Goal: Task Accomplishment & Management: Use online tool/utility

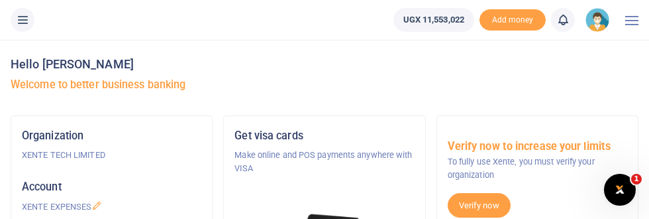
click at [26, 19] on icon at bounding box center [22, 20] width 13 height 15
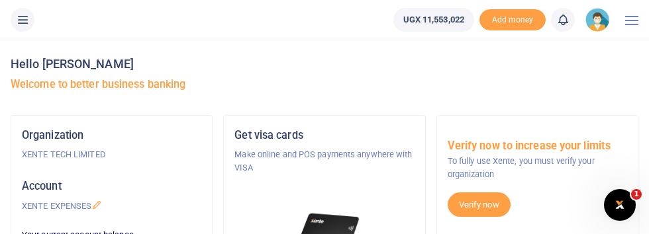
click at [26, 19] on icon at bounding box center [22, 20] width 13 height 15
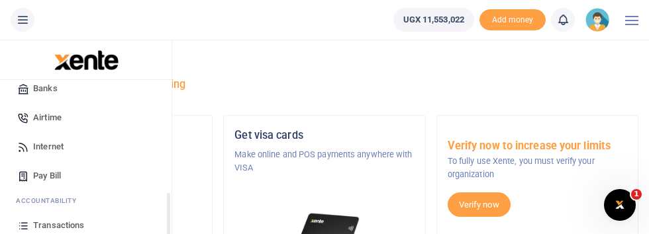
scroll to position [183, 0]
click at [64, 227] on span "Transactions" at bounding box center [58, 225] width 51 height 13
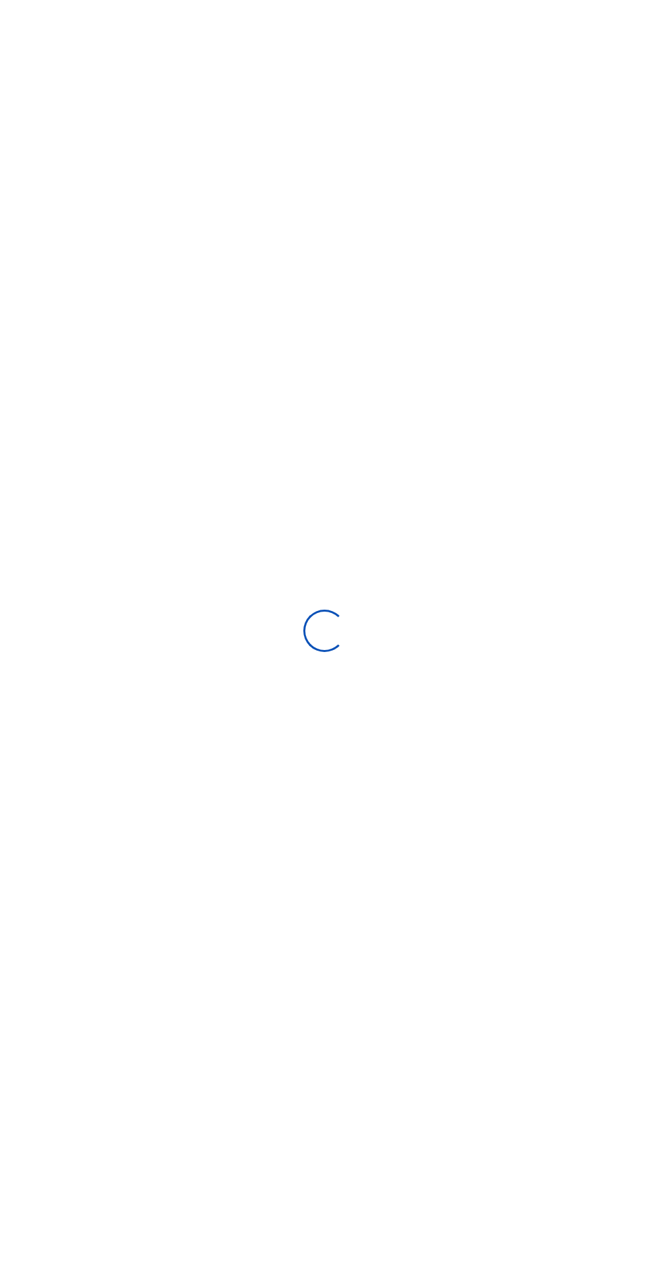
select select
type input "[DATE] - [DATE]"
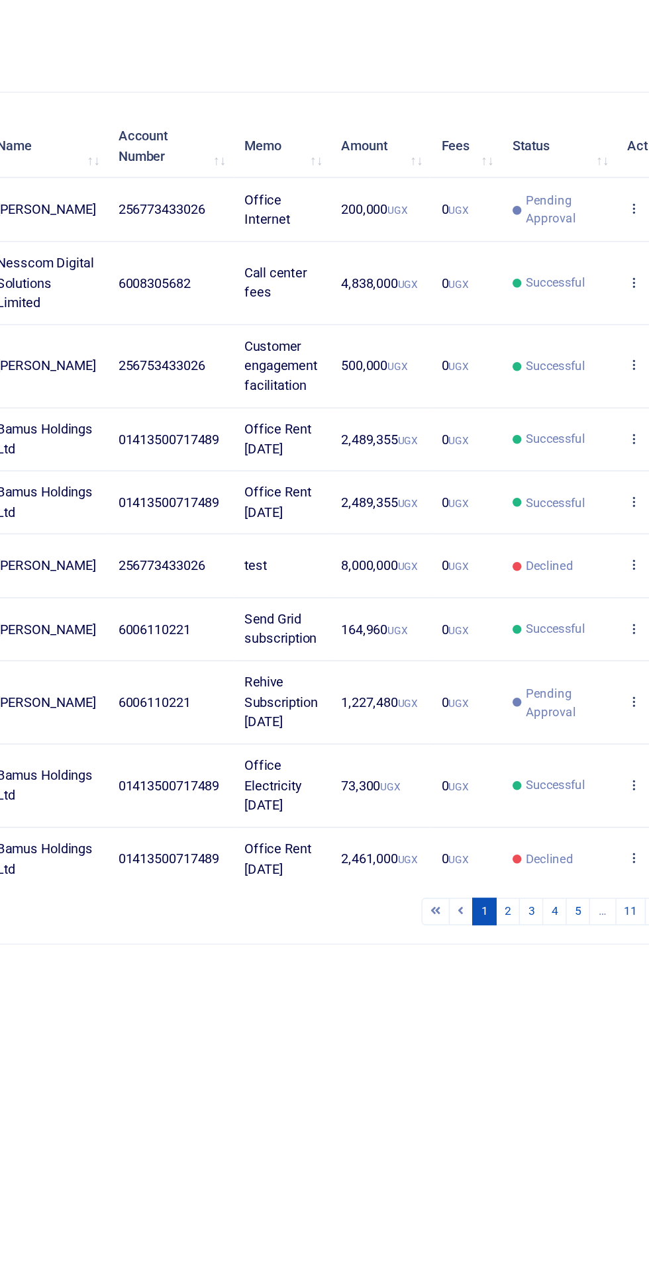
scroll to position [1, 0]
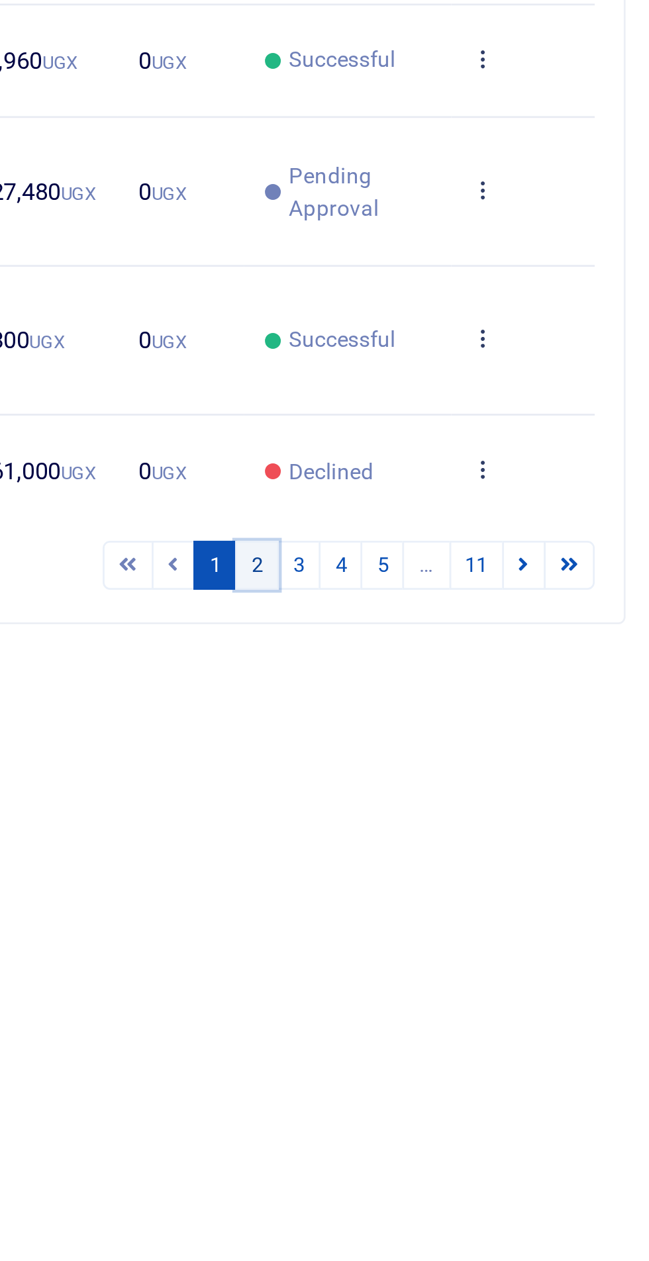
click at [511, 234] on link "2" at bounding box center [504, 725] width 16 height 18
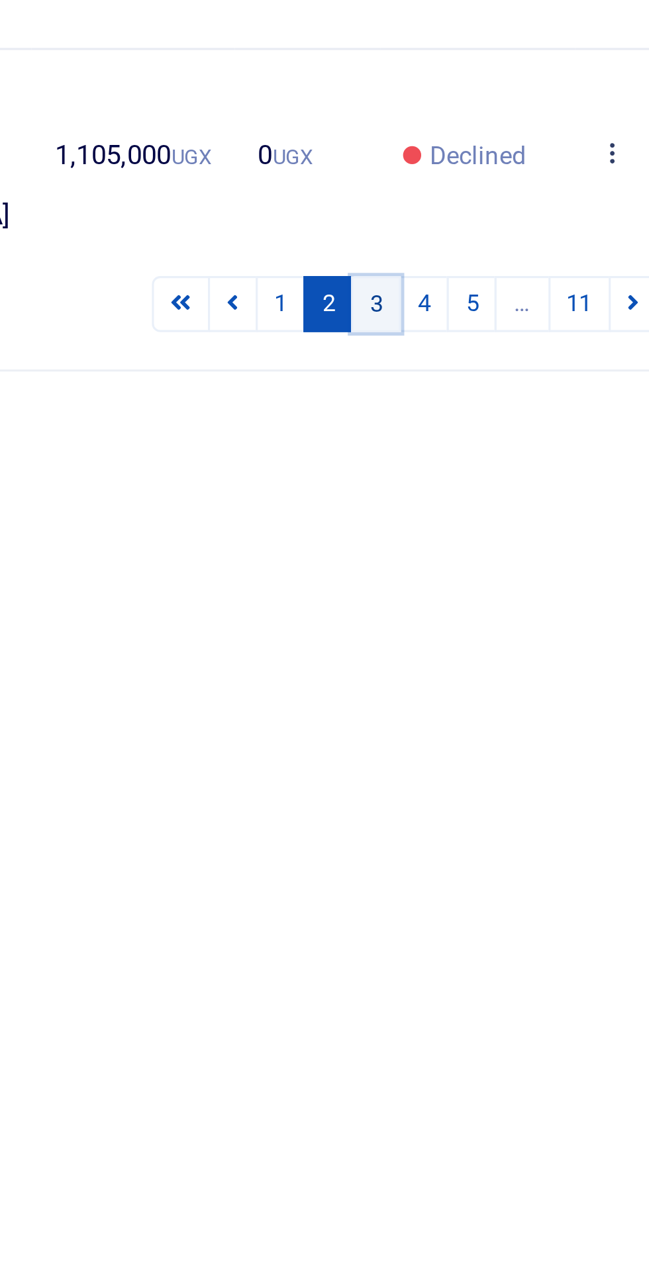
click at [522, 234] on link "3" at bounding box center [519, 765] width 16 height 18
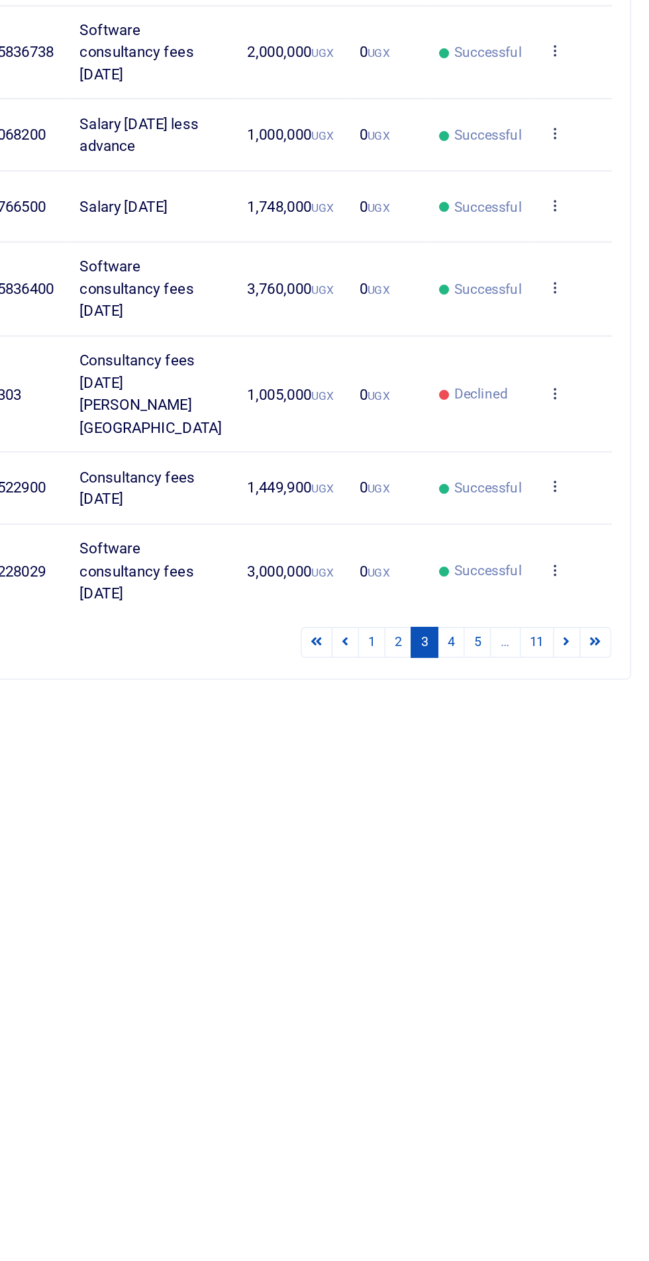
scroll to position [0, 0]
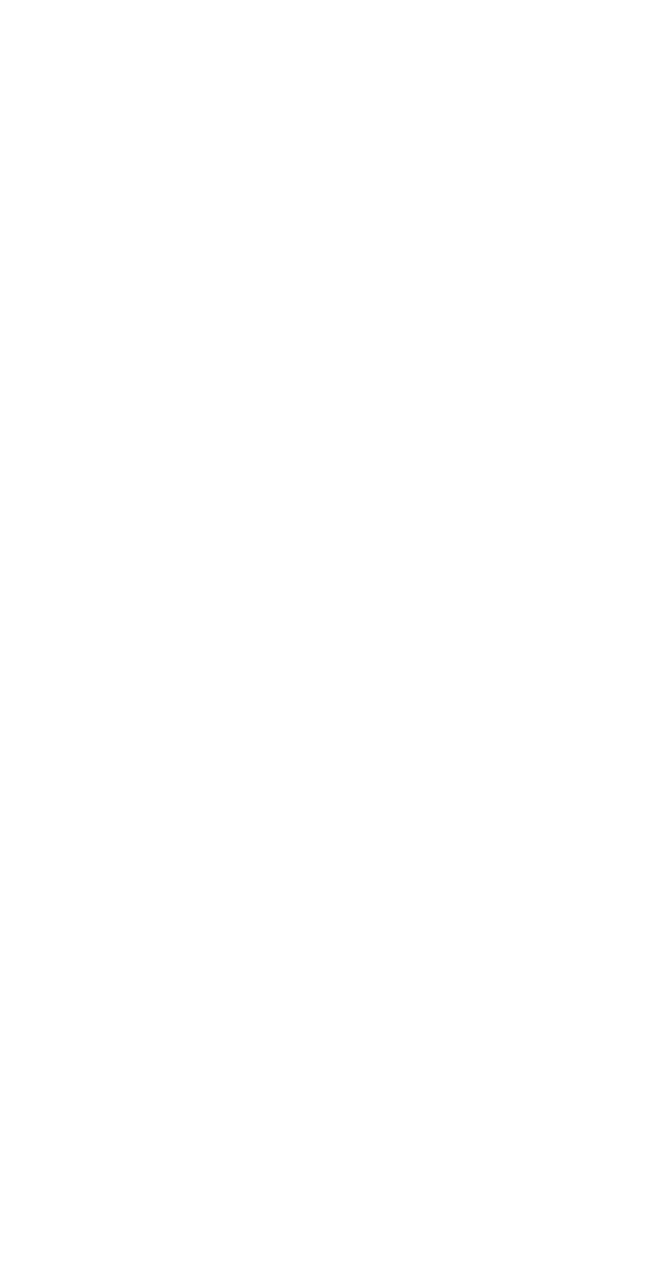
click at [539, 234] on link "4" at bounding box center [534, 739] width 16 height 18
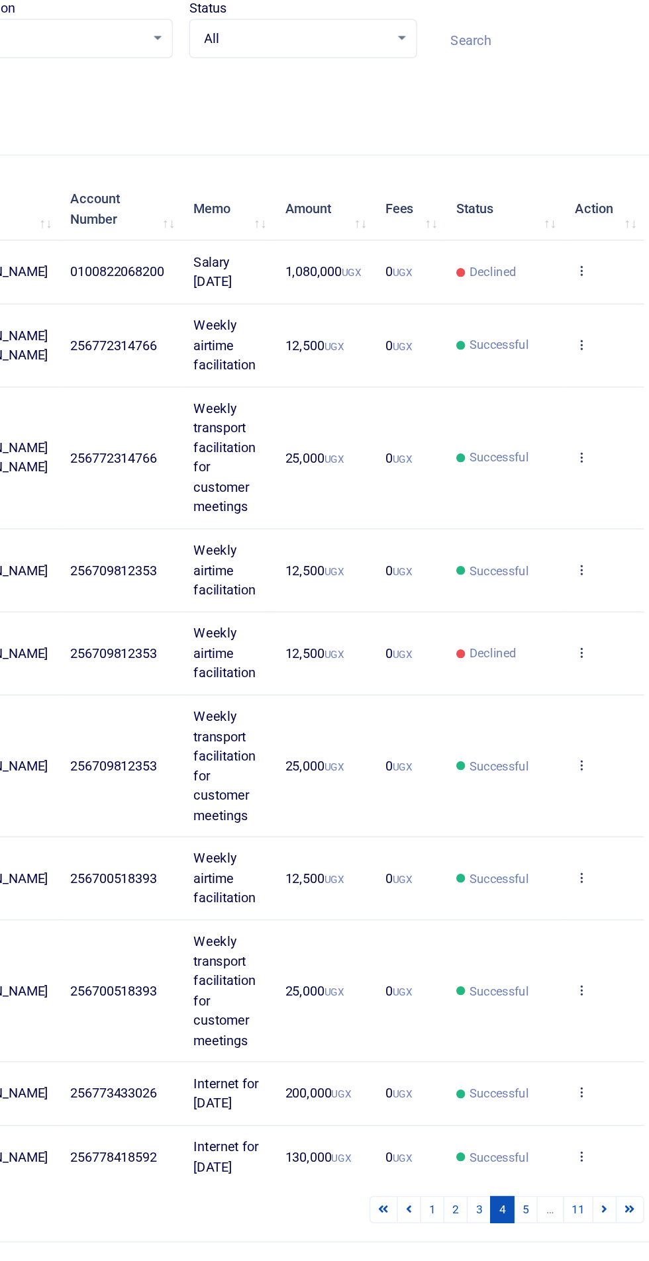
click at [589, 234] on icon at bounding box center [586, 314] width 9 height 9
click at [546, 234] on link "Send again" at bounding box center [537, 385] width 105 height 19
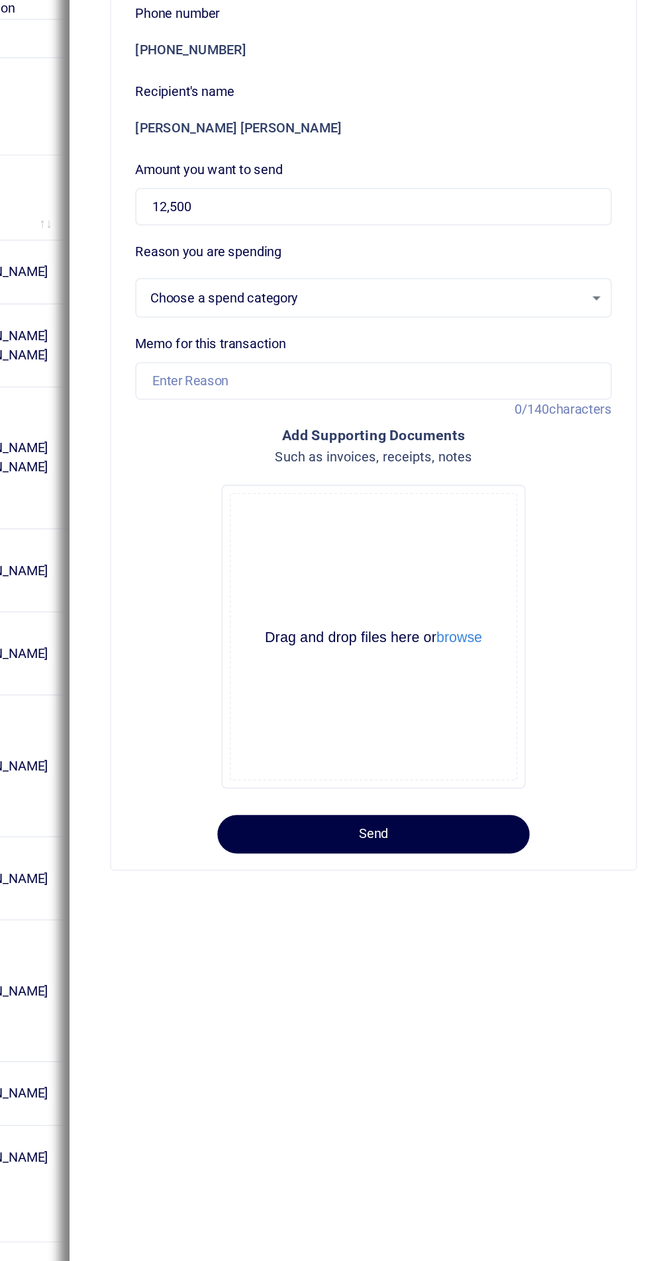
select select "15"
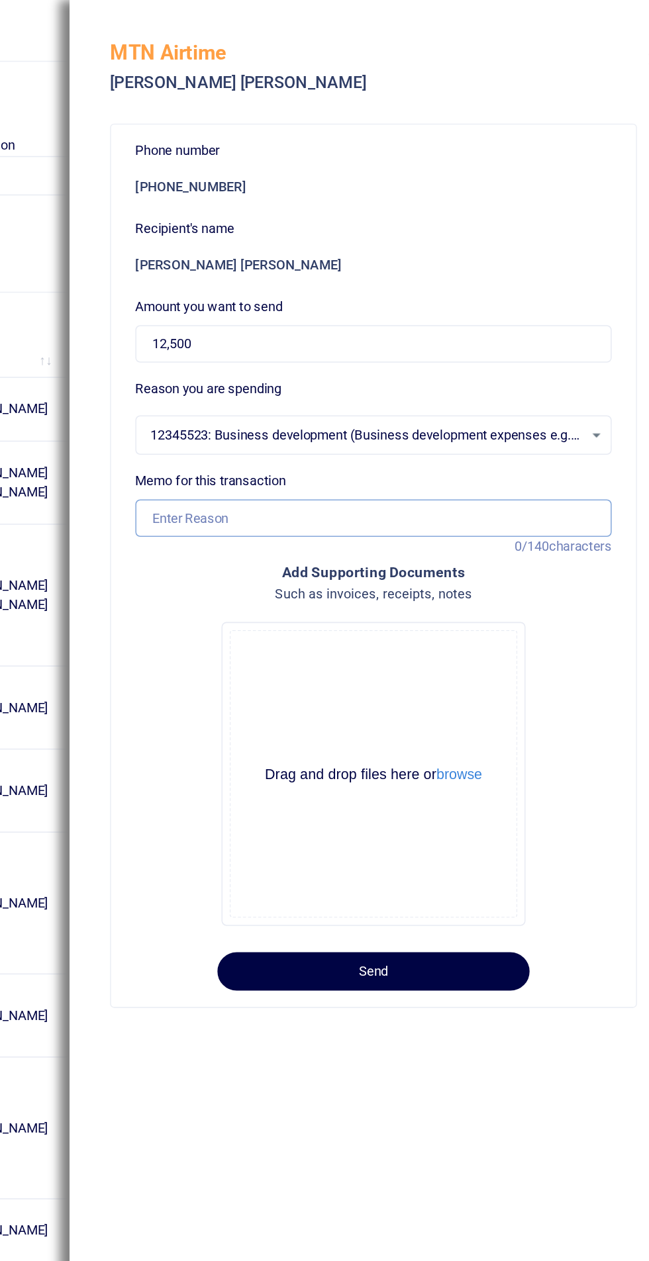
click at [430, 234] on input "Memo for this transaction" at bounding box center [450, 338] width 311 height 25
type input "Weekly airtime facilitation"
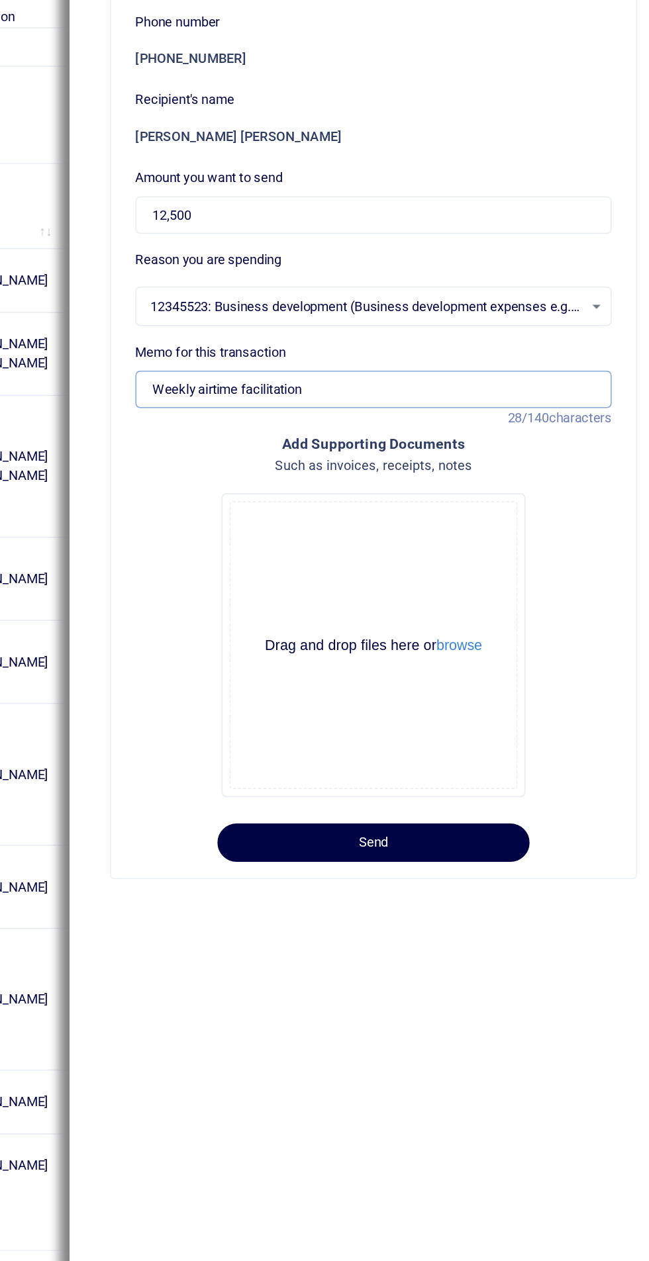
scroll to position [87, 0]
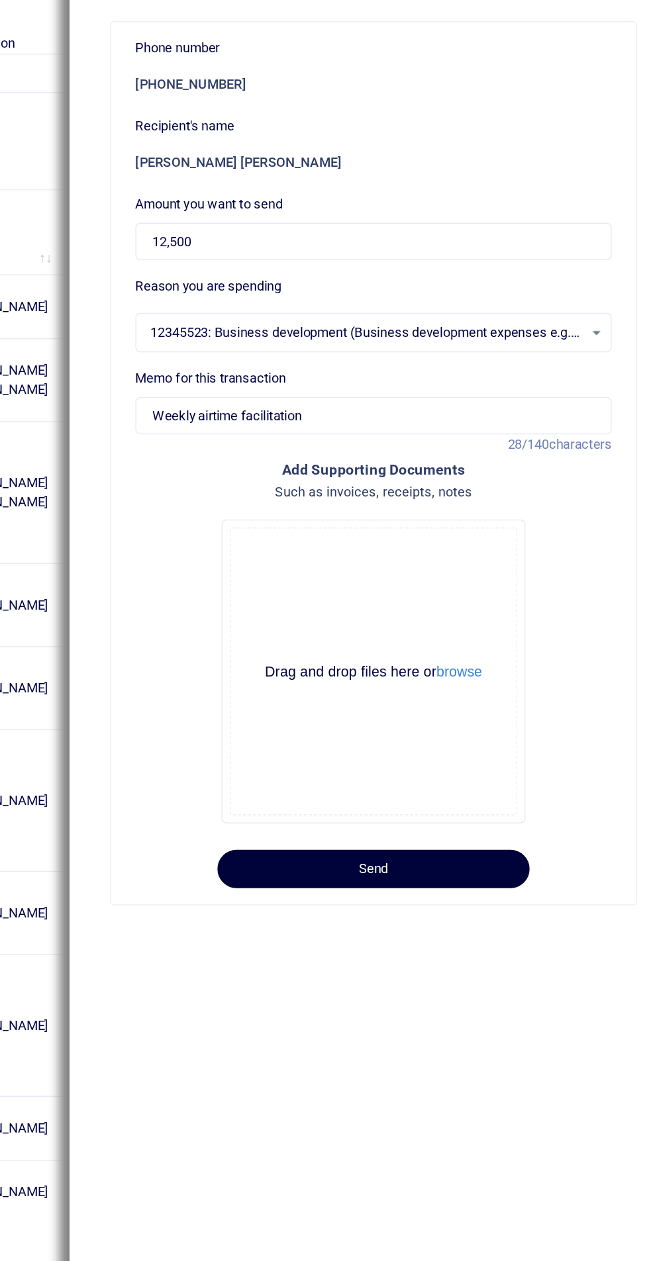
click at [470, 234] on button "Send" at bounding box center [450, 634] width 204 height 25
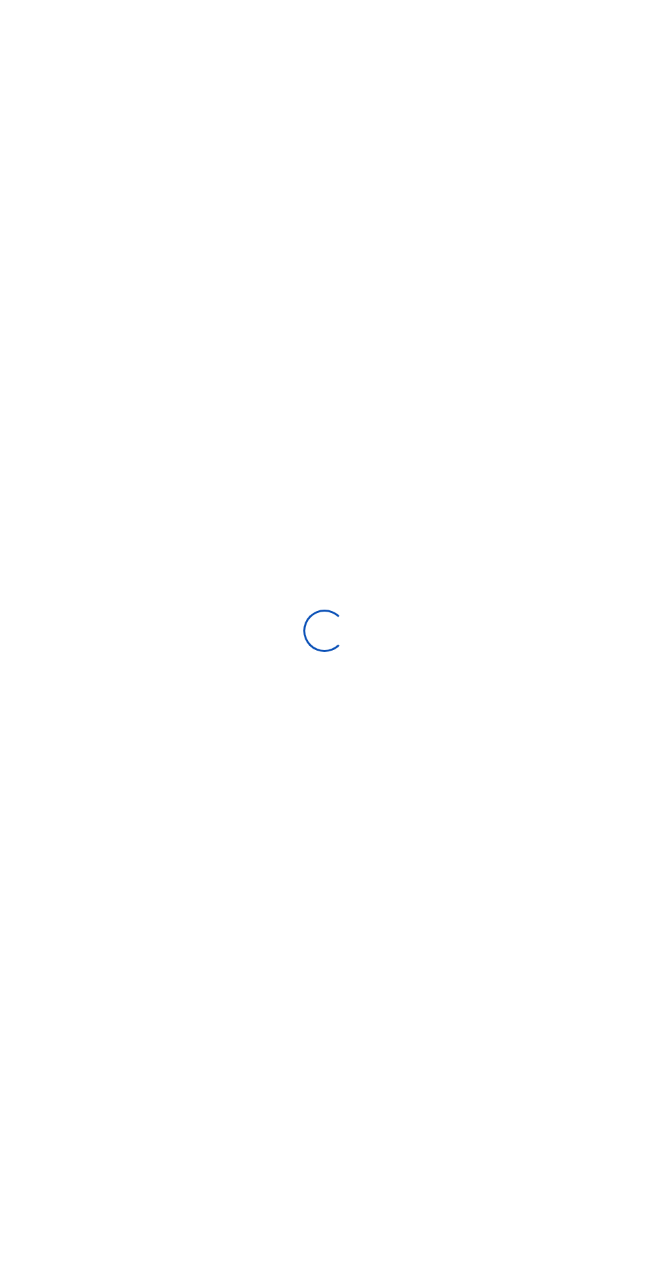
scroll to position [113, 0]
select select
type input "[DATE] - [DATE]"
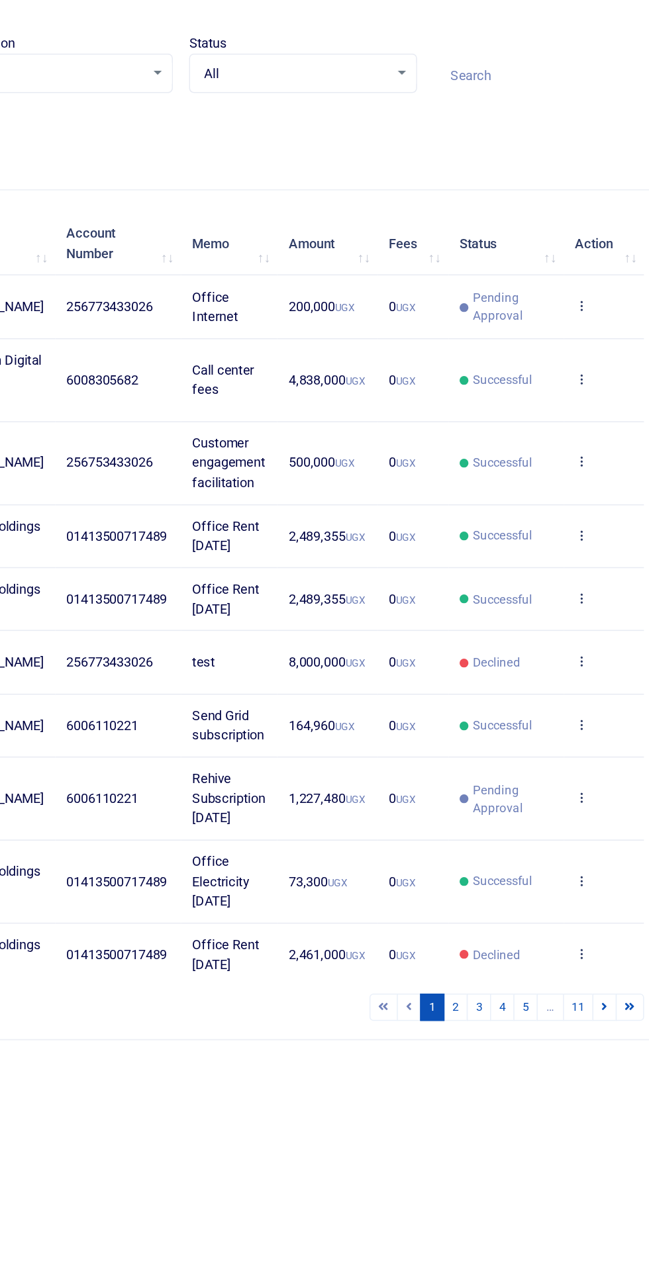
scroll to position [0, 0]
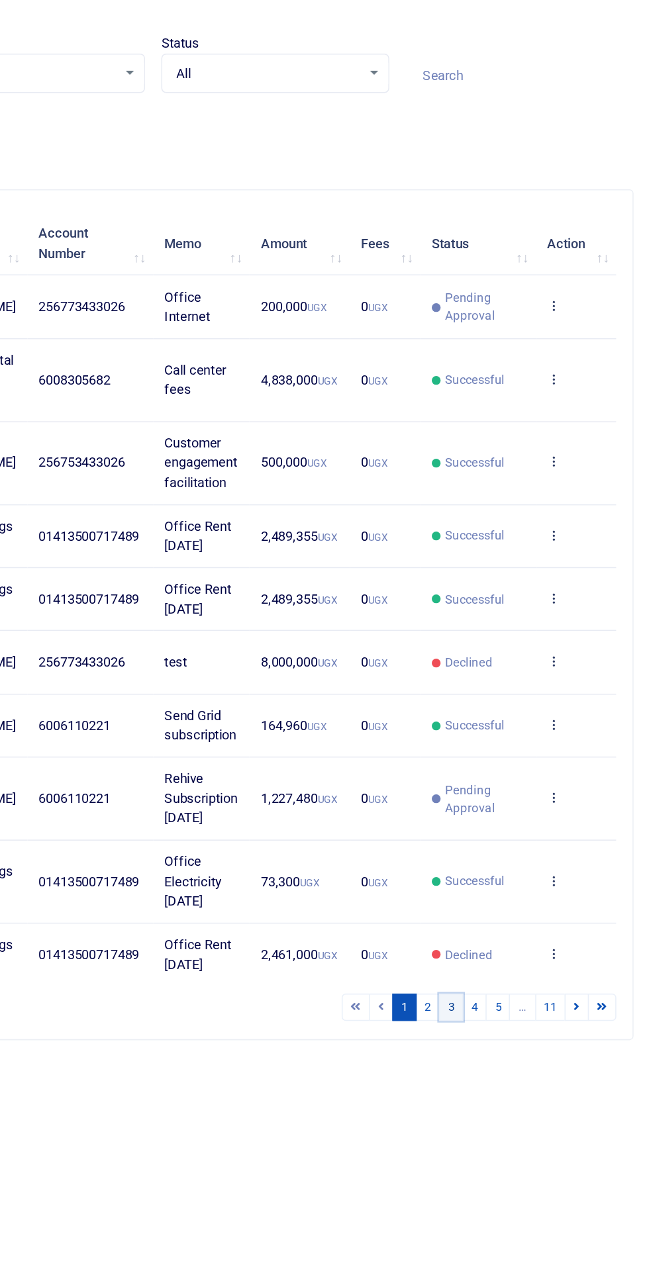
click at [522, 716] on link "3" at bounding box center [519, 725] width 16 height 18
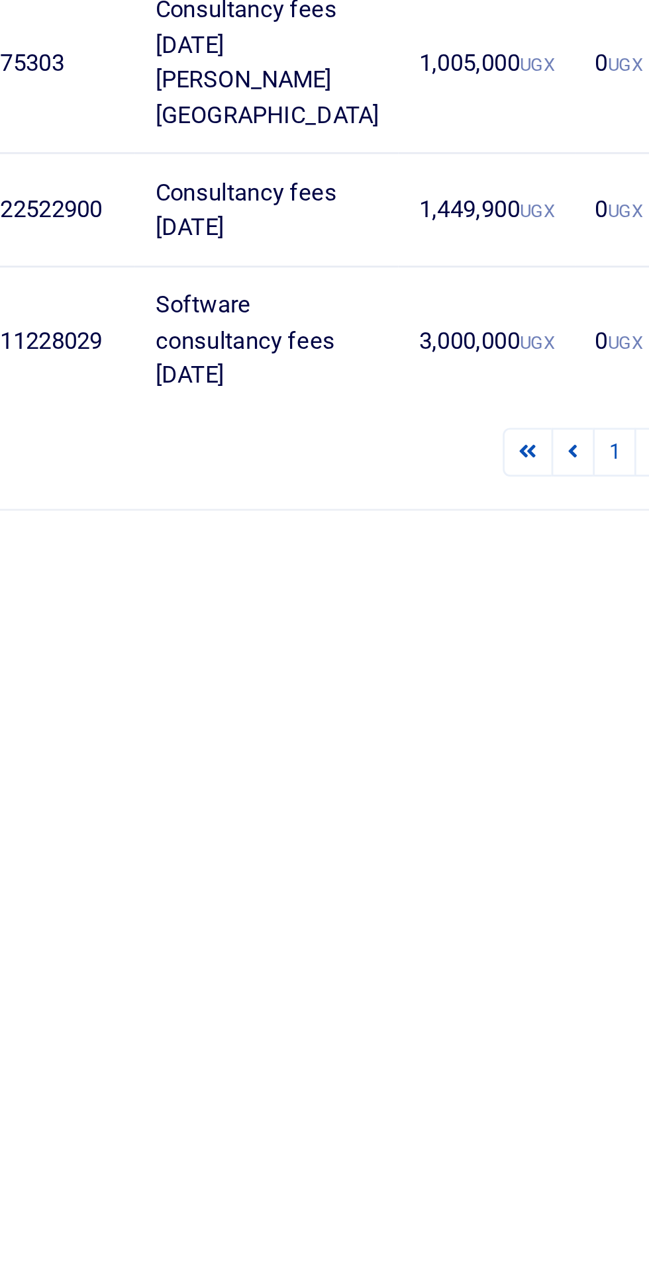
scroll to position [46, 0]
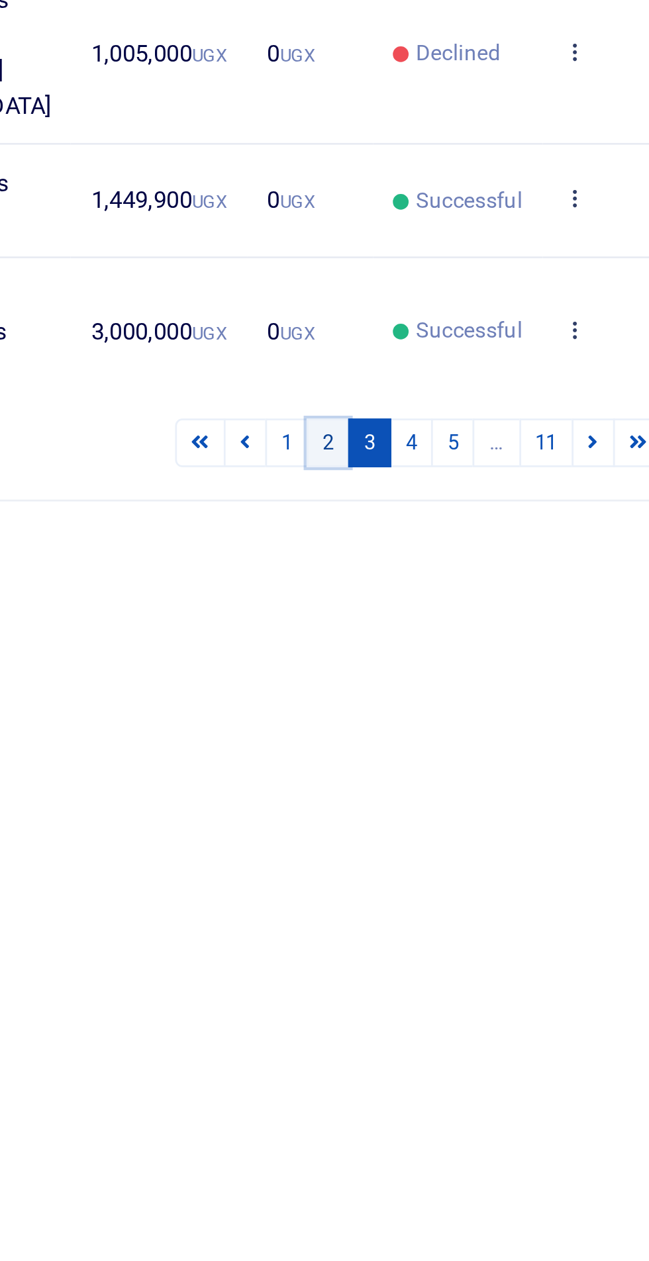
click at [509, 748] on link "2" at bounding box center [504, 739] width 16 height 18
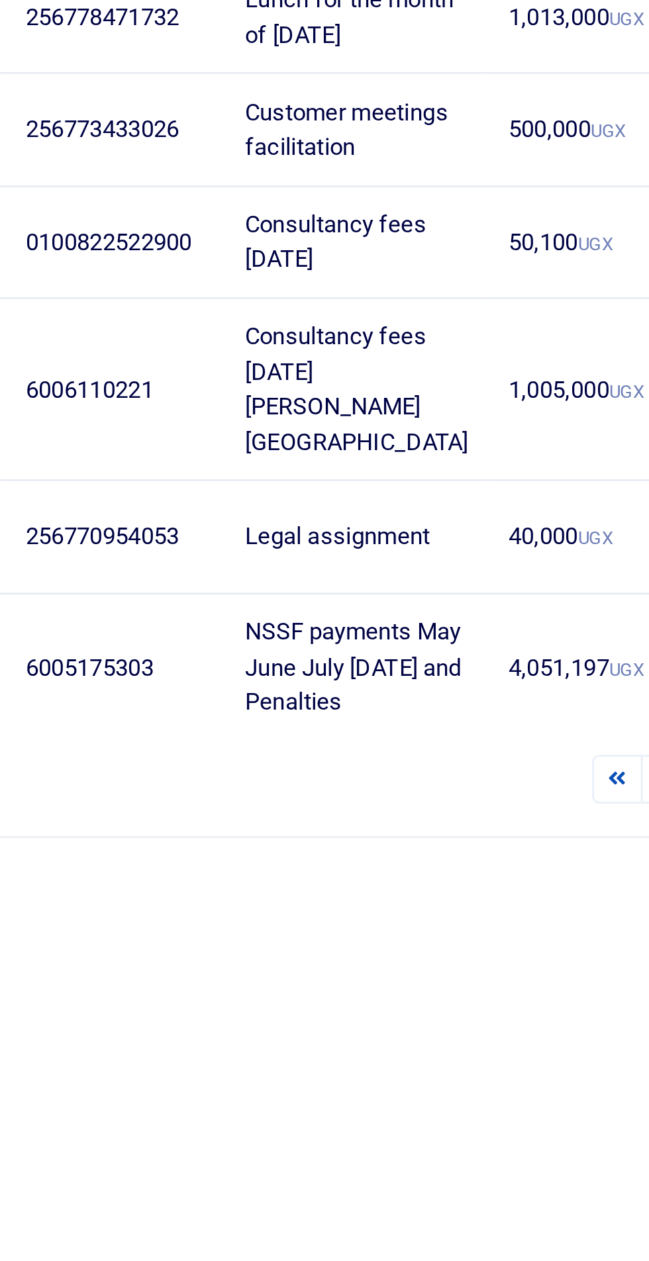
scroll to position [0, 0]
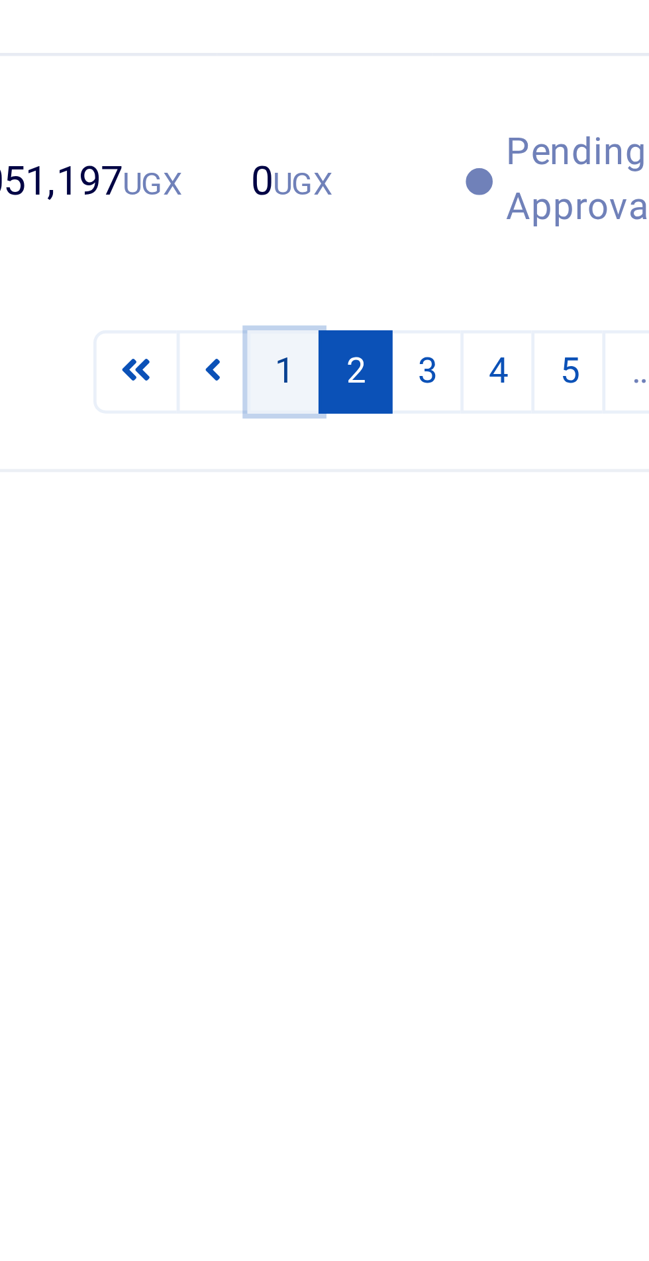
click at [495, 748] on link "1" at bounding box center [489, 739] width 16 height 18
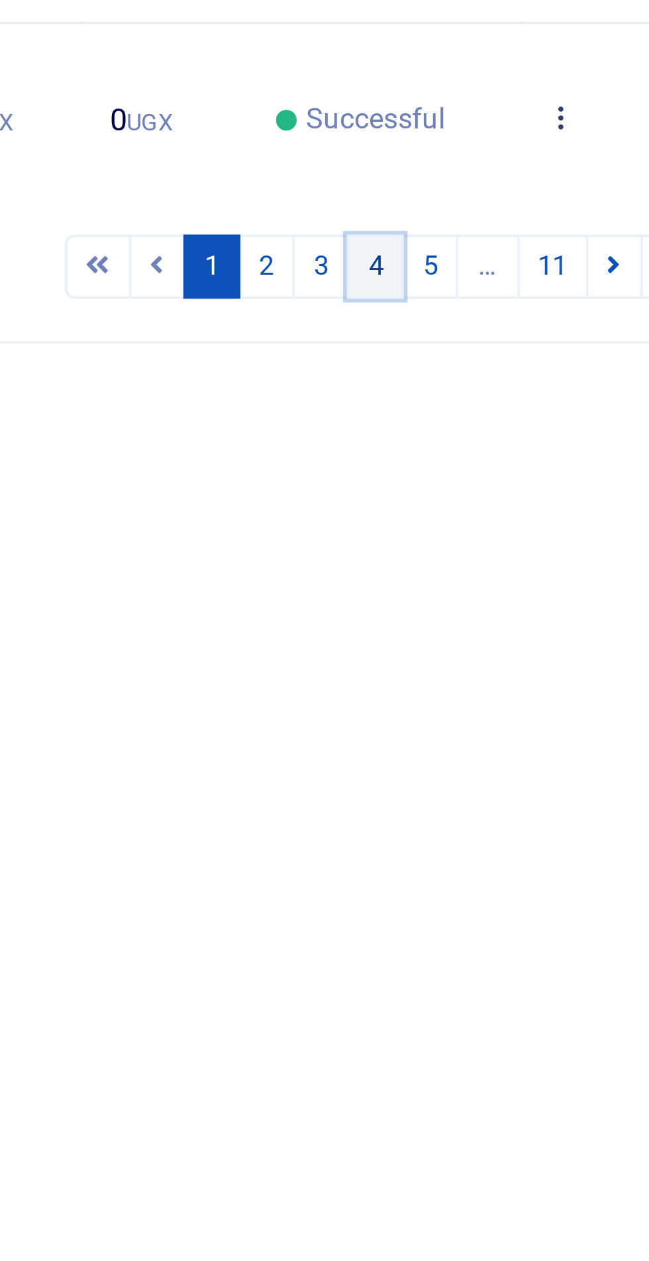
click at [540, 748] on link "4" at bounding box center [534, 739] width 16 height 18
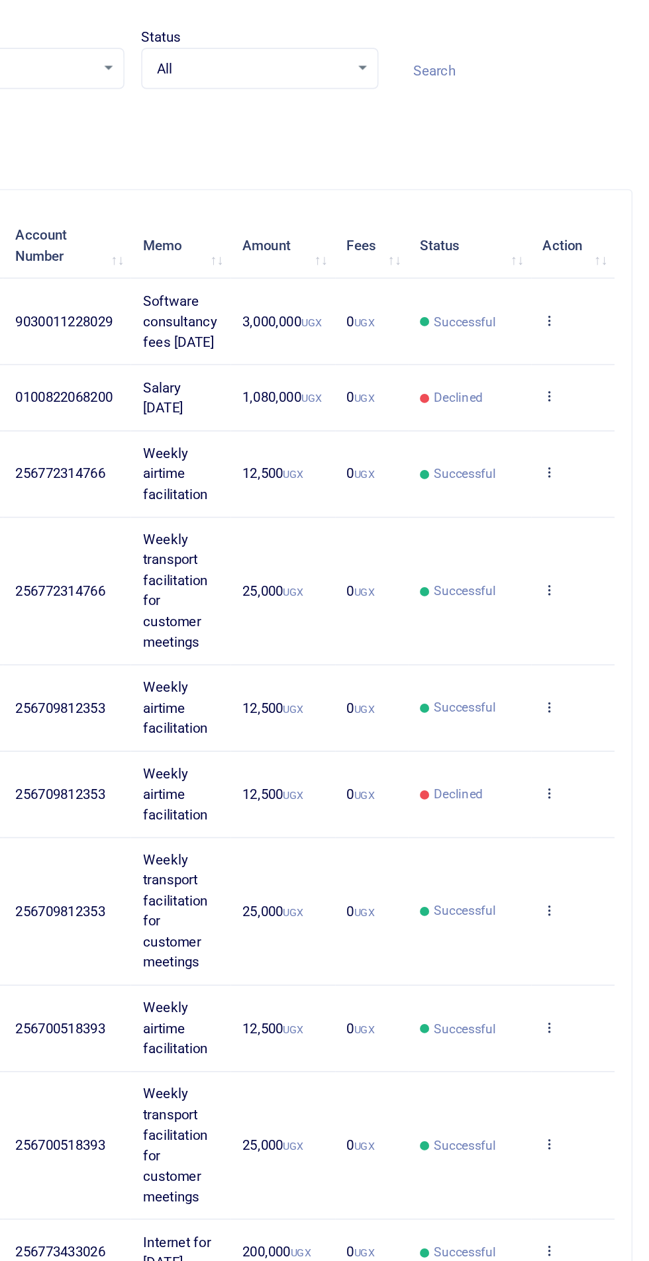
click at [586, 447] on icon at bounding box center [586, 442] width 9 height 9
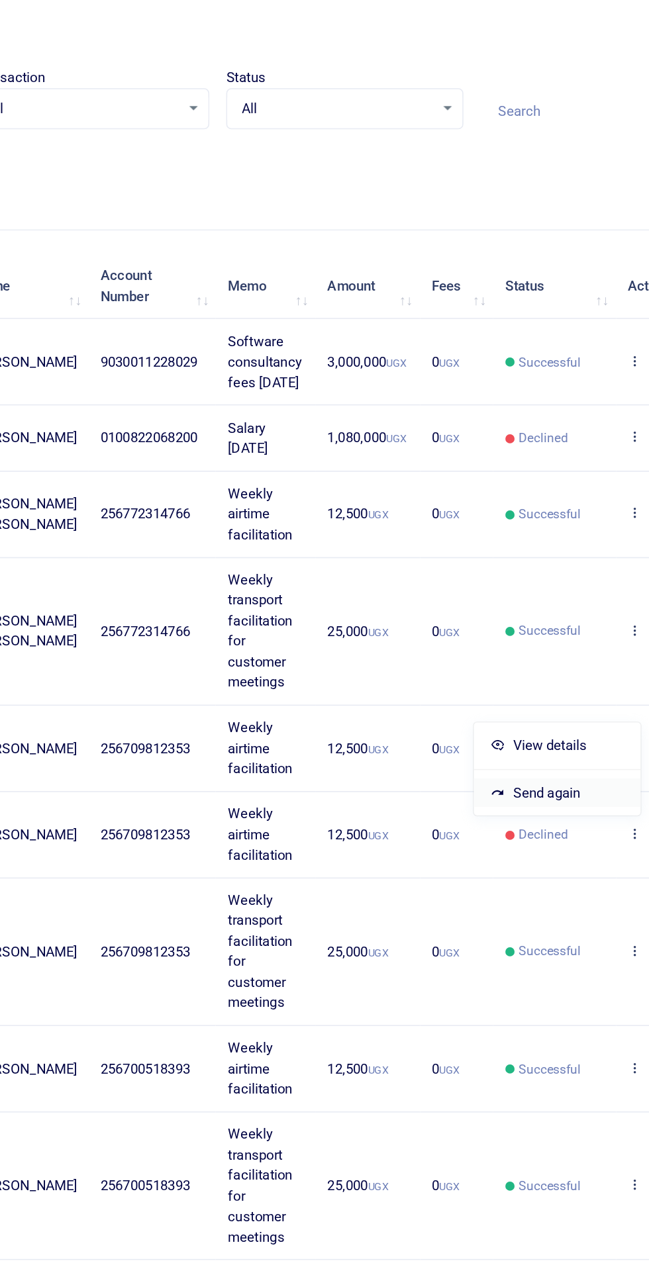
click at [525, 542] on link "Send again" at bounding box center [537, 545] width 105 height 19
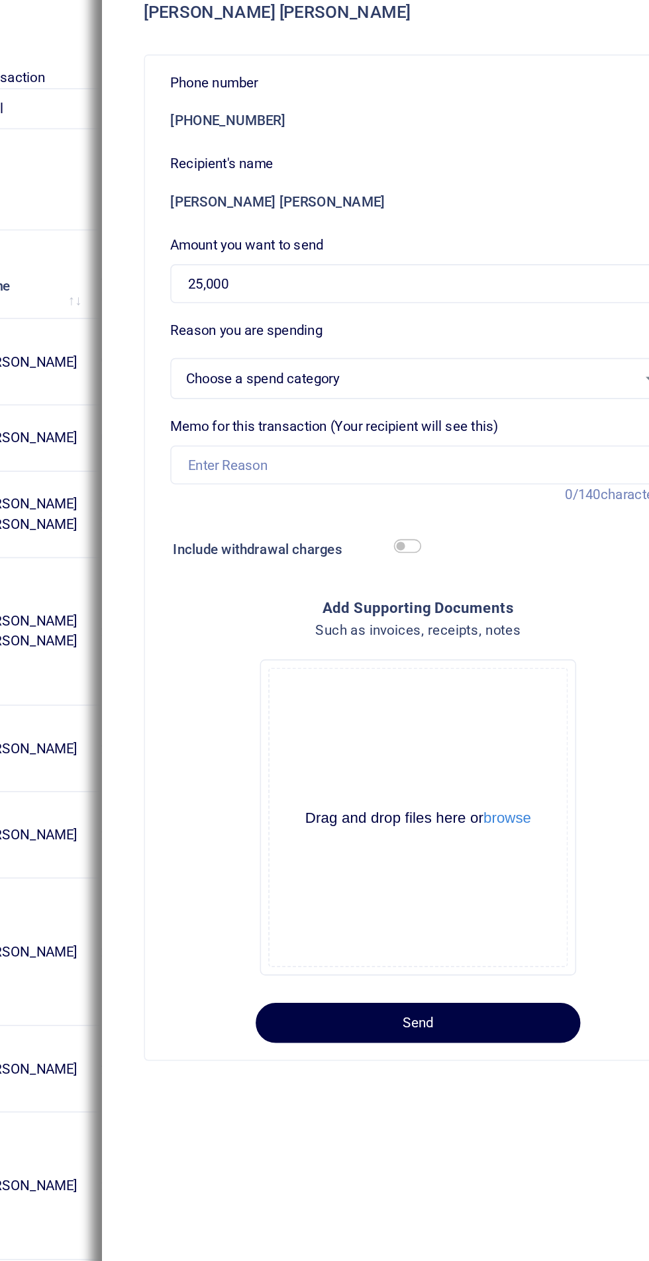
select select "15"
click at [451, 337] on input "Memo for this transaction (Your recipient will see this)" at bounding box center [450, 338] width 311 height 25
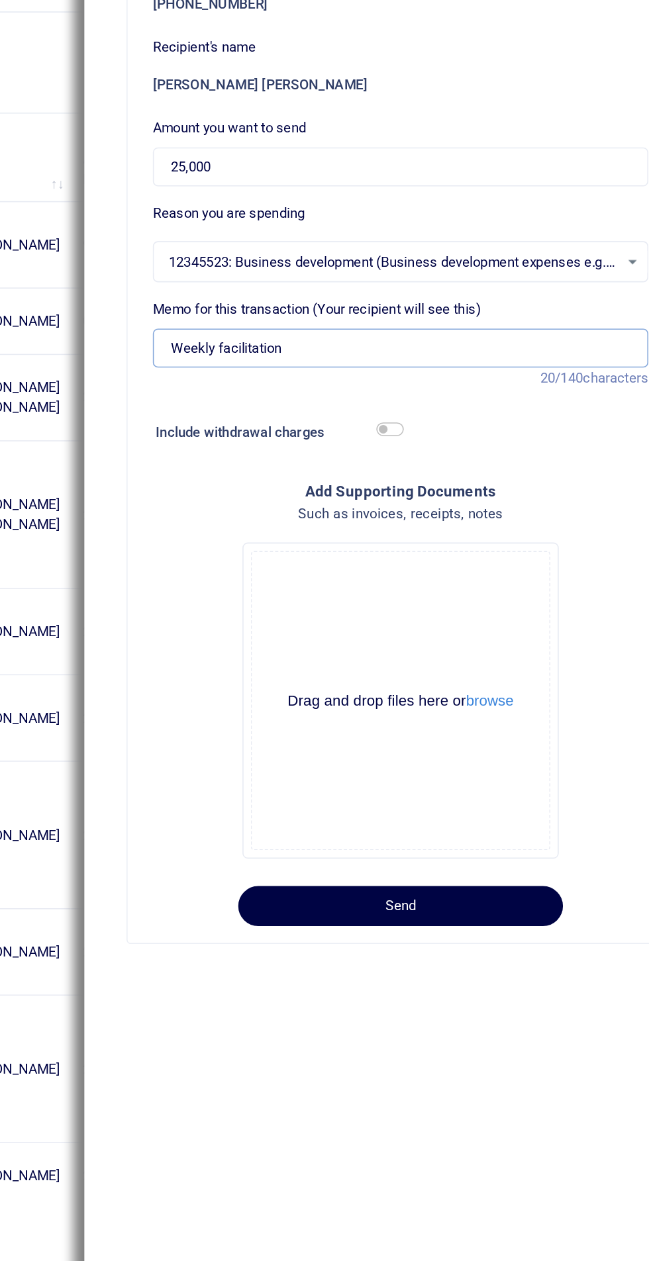
click at [340, 338] on input "Weekly facilitation" at bounding box center [450, 338] width 311 height 25
click at [338, 336] on input "Weekly facilitation" at bounding box center [450, 338] width 311 height 25
click at [352, 343] on input "Weekly facilitation" at bounding box center [450, 338] width 311 height 25
click at [436, 342] on input "Weekly transport facilitation" at bounding box center [450, 338] width 311 height 25
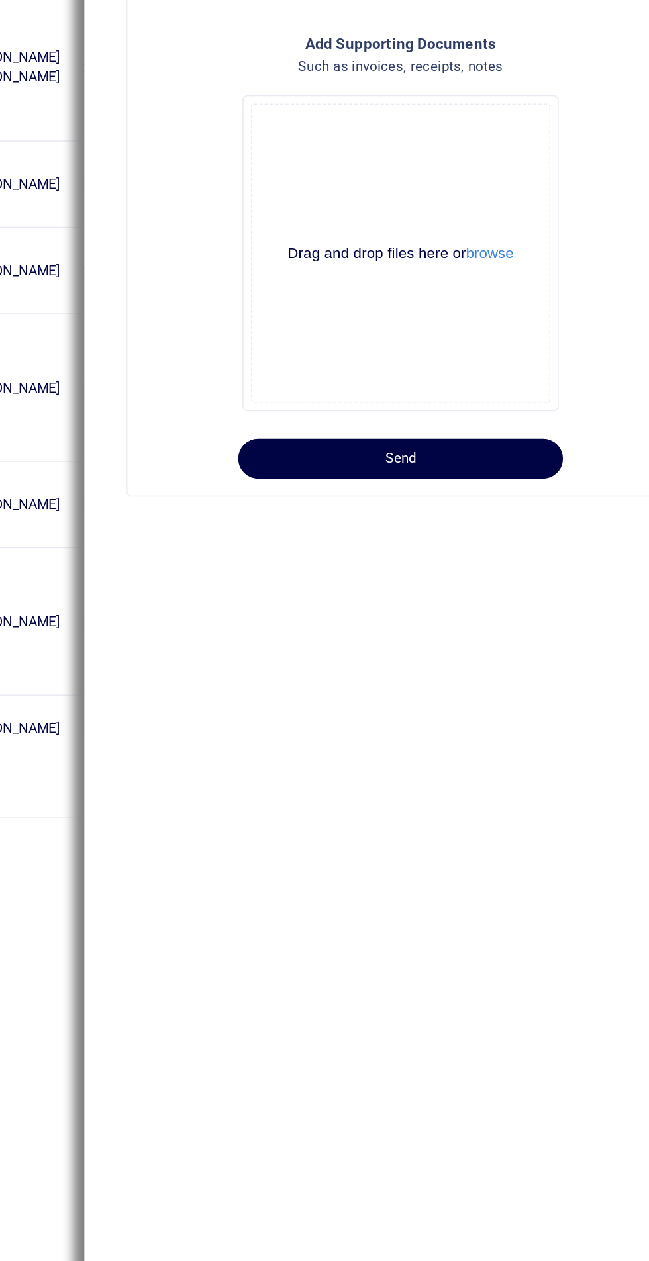
type input "Weekly transport facilitation for customer meetings"
click at [475, 686] on button "Send" at bounding box center [450, 689] width 204 height 25
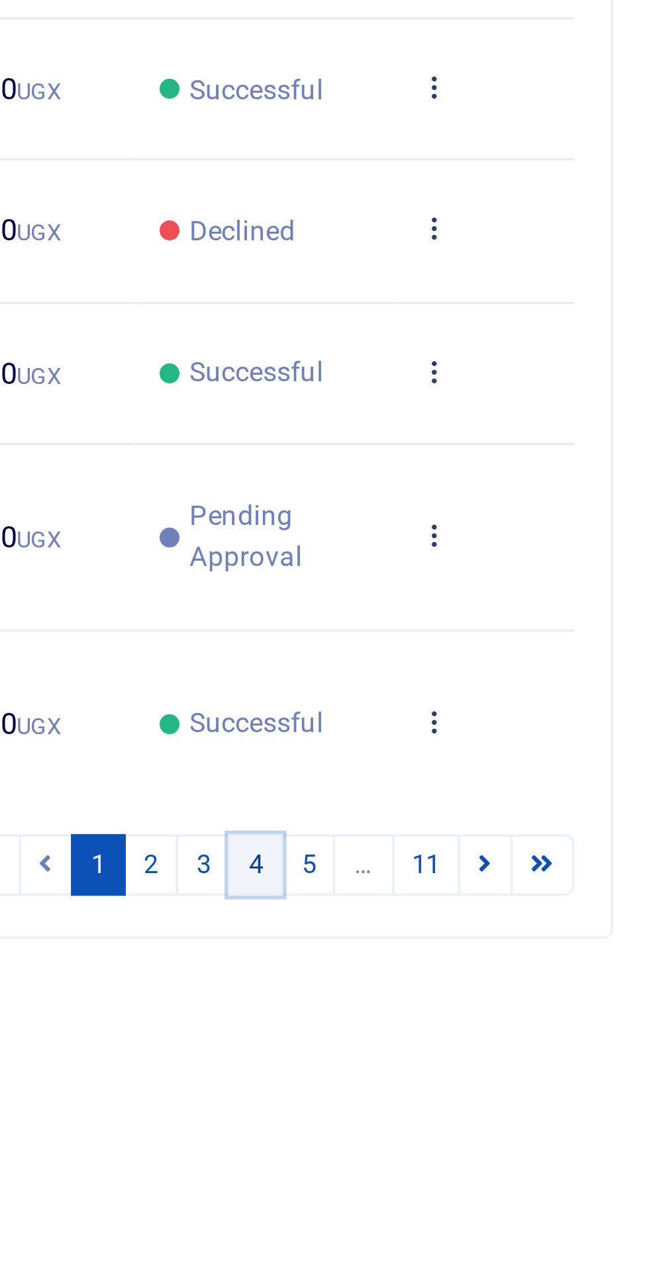
click at [539, 748] on link "4" at bounding box center [534, 739] width 16 height 18
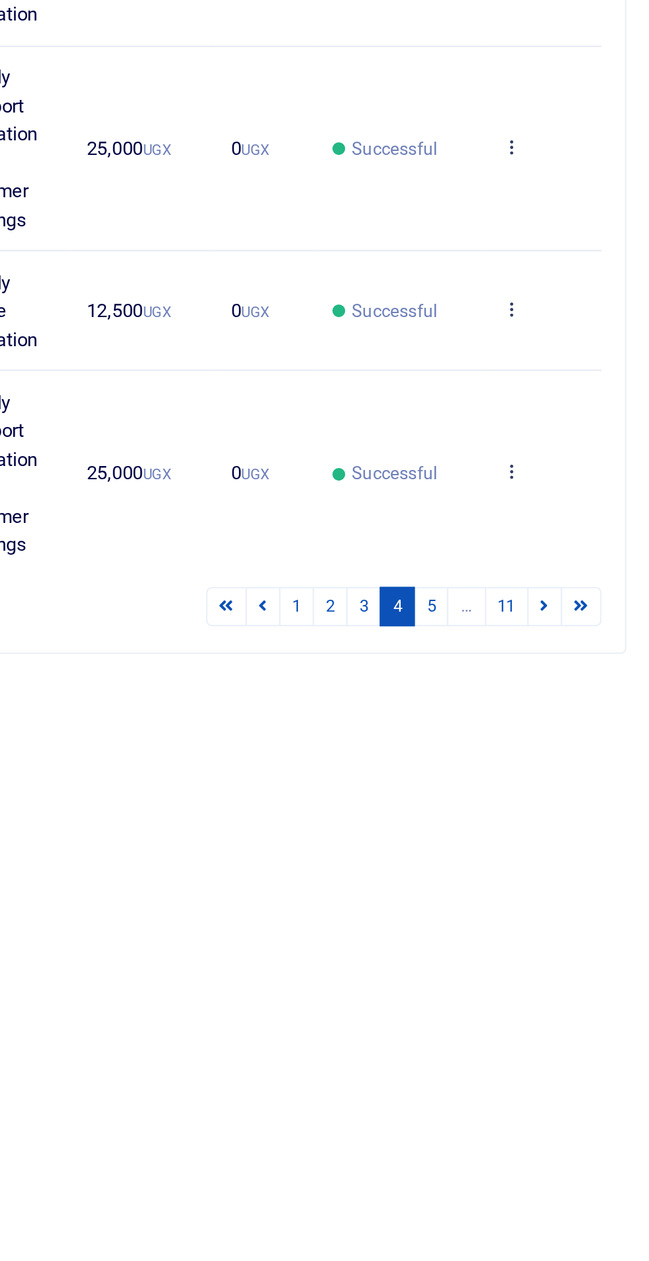
click at [587, 763] on icon at bounding box center [586, 758] width 9 height 9
click at [558, 883] on link "Send again" at bounding box center [537, 886] width 105 height 19
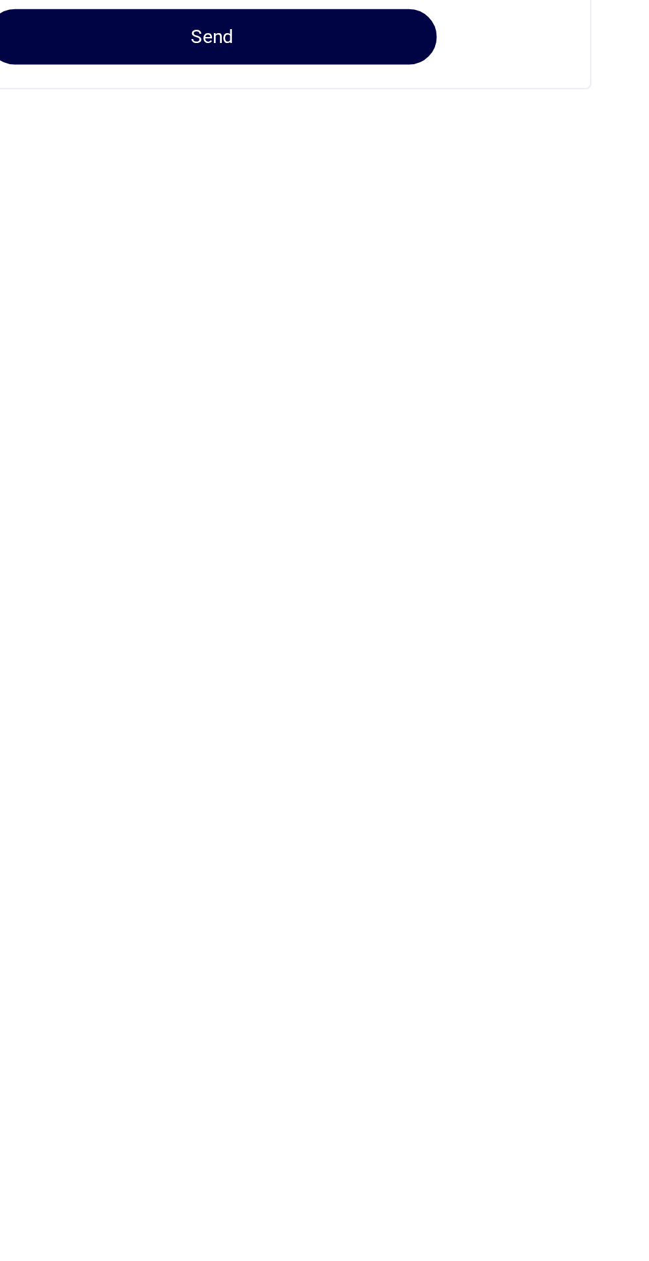
select select "15"
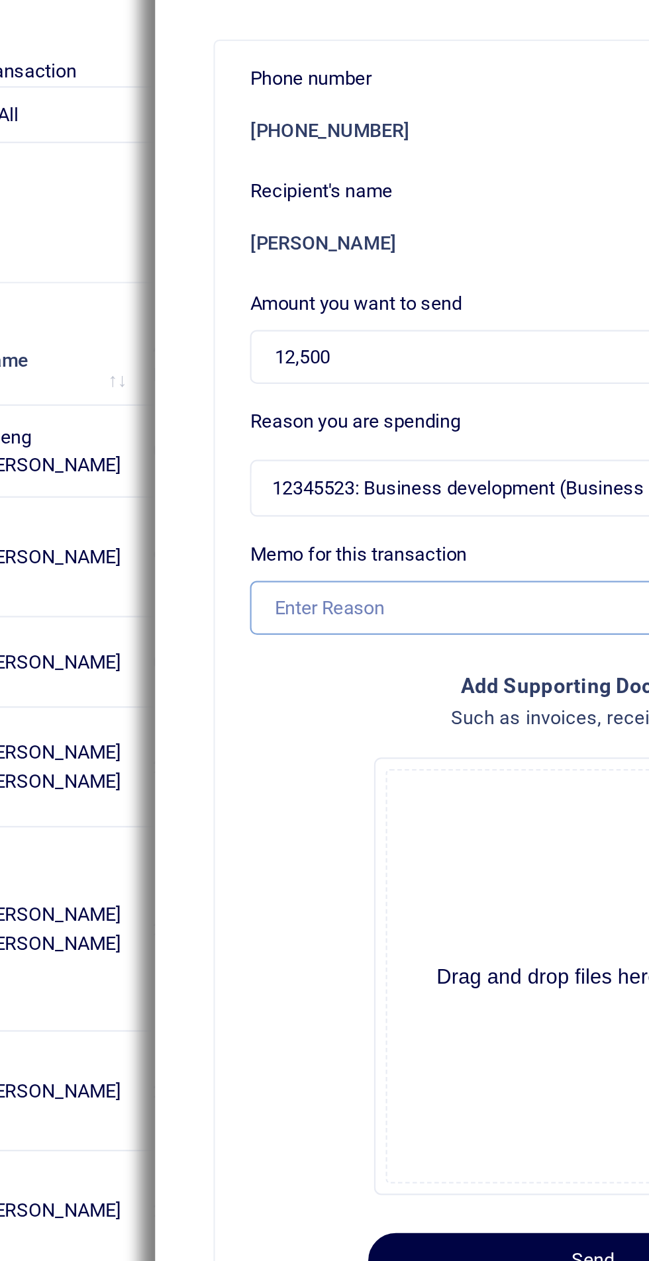
click at [379, 338] on input "Memo for this transaction" at bounding box center [450, 338] width 311 height 25
type input "Weekly airtime facilitation"
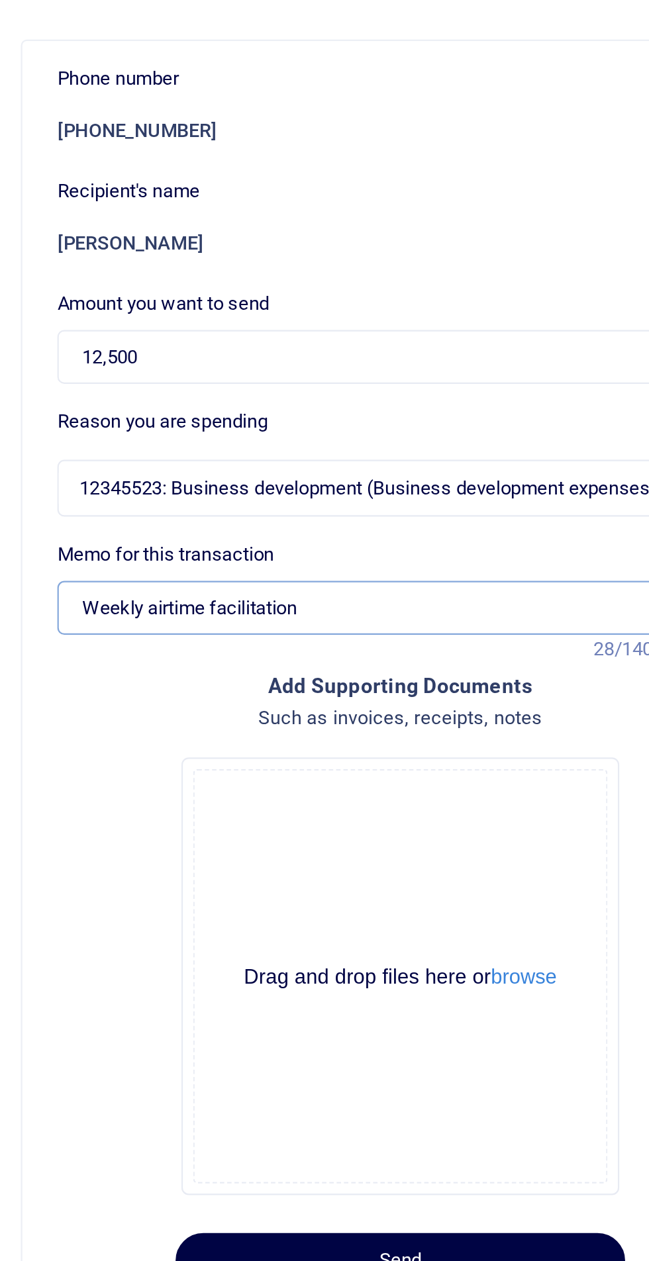
click at [307, 338] on input "Weekly airtime facilitation" at bounding box center [450, 338] width 311 height 25
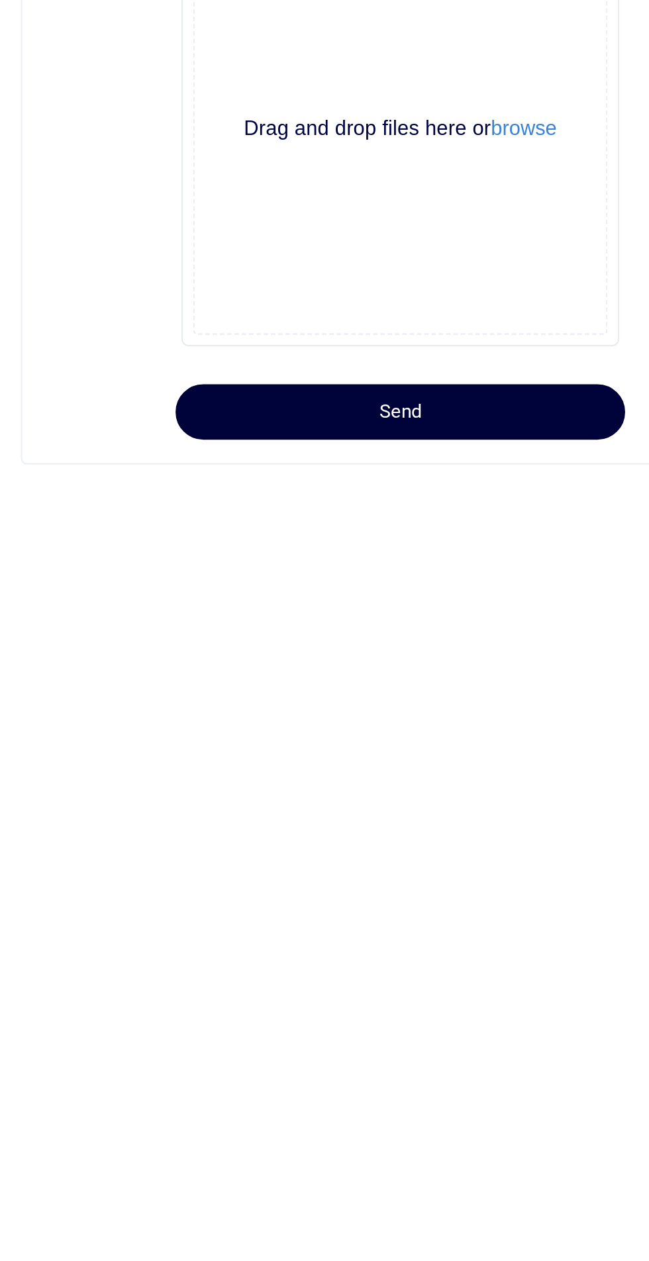
click at [479, 642] on button "Send" at bounding box center [450, 634] width 204 height 25
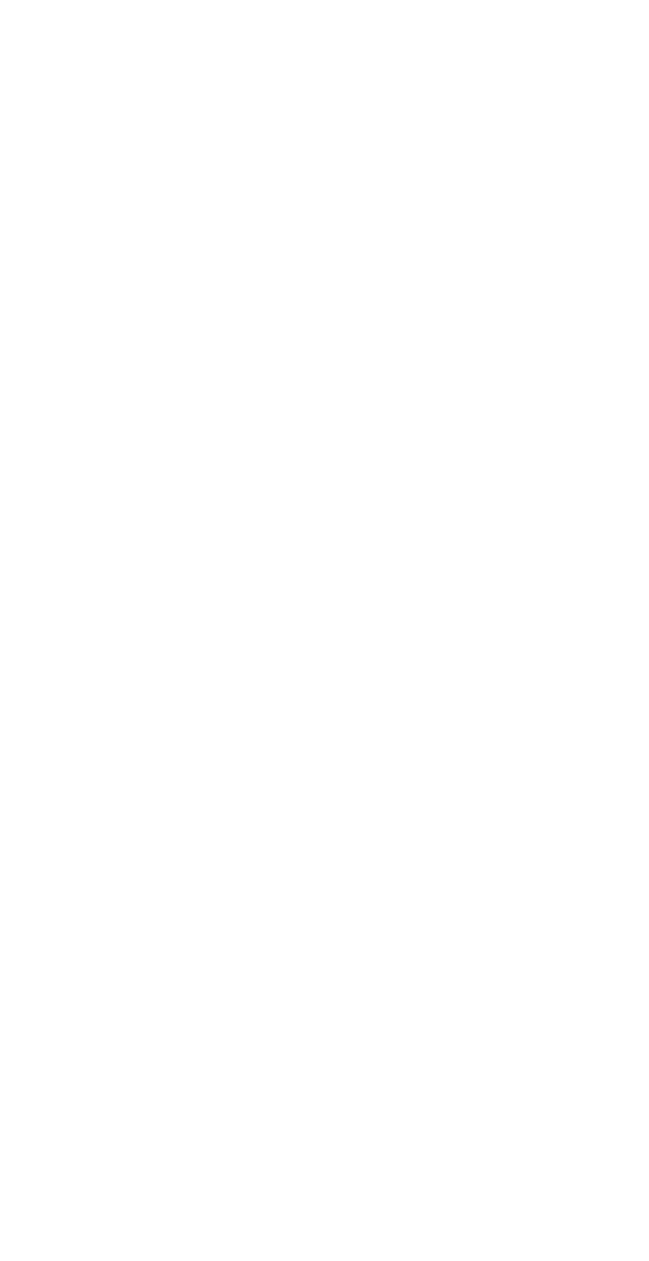
type input "[DATE] - [DATE]"
select select
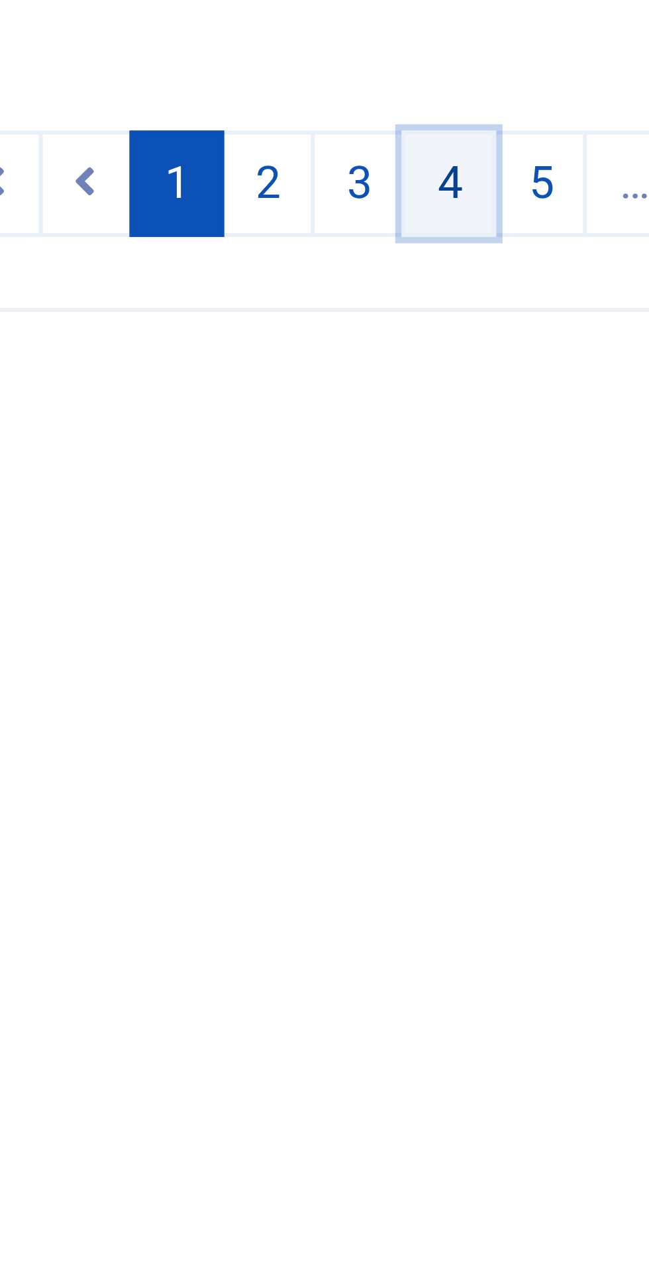
click at [536, 786] on link "4" at bounding box center [534, 777] width 16 height 18
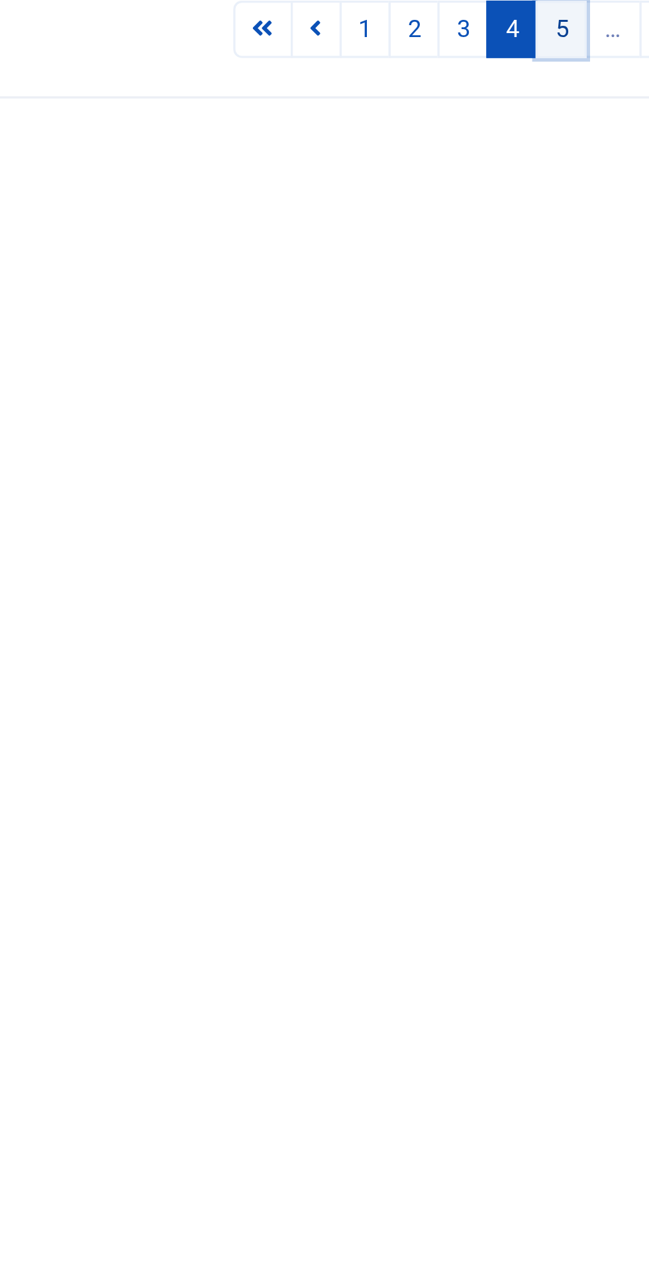
click at [552, 748] on link "5" at bounding box center [550, 739] width 16 height 18
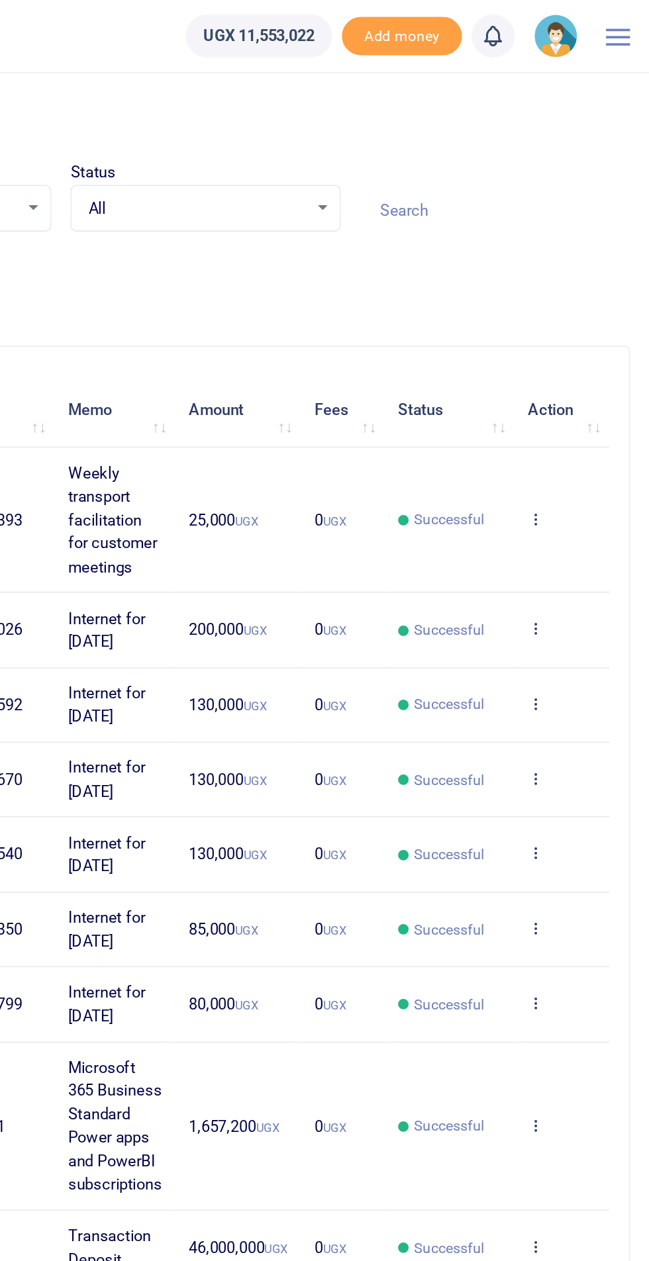
click at [589, 285] on icon at bounding box center [586, 285] width 9 height 9
click at [546, 336] on link "Send again" at bounding box center [537, 337] width 105 height 19
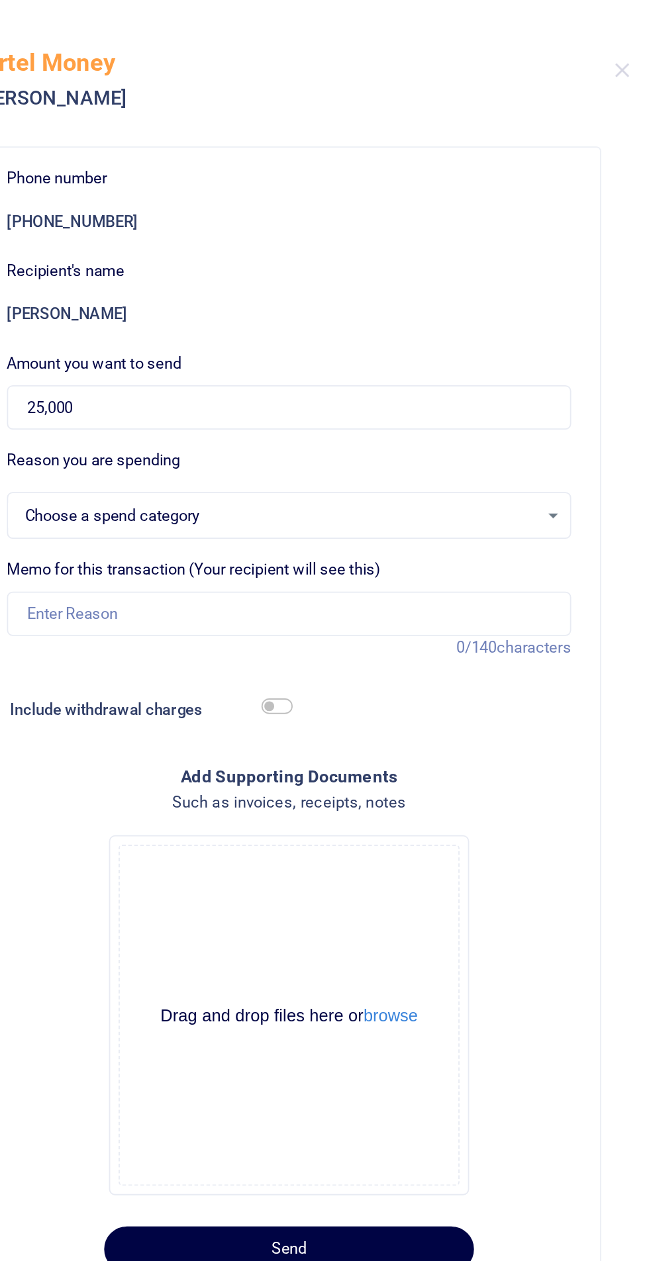
select select "15"
click at [420, 338] on input "Memo for this transaction (Your recipient will see this)" at bounding box center [450, 338] width 311 height 25
type input "Weekly transport facilitation for customer meetings"
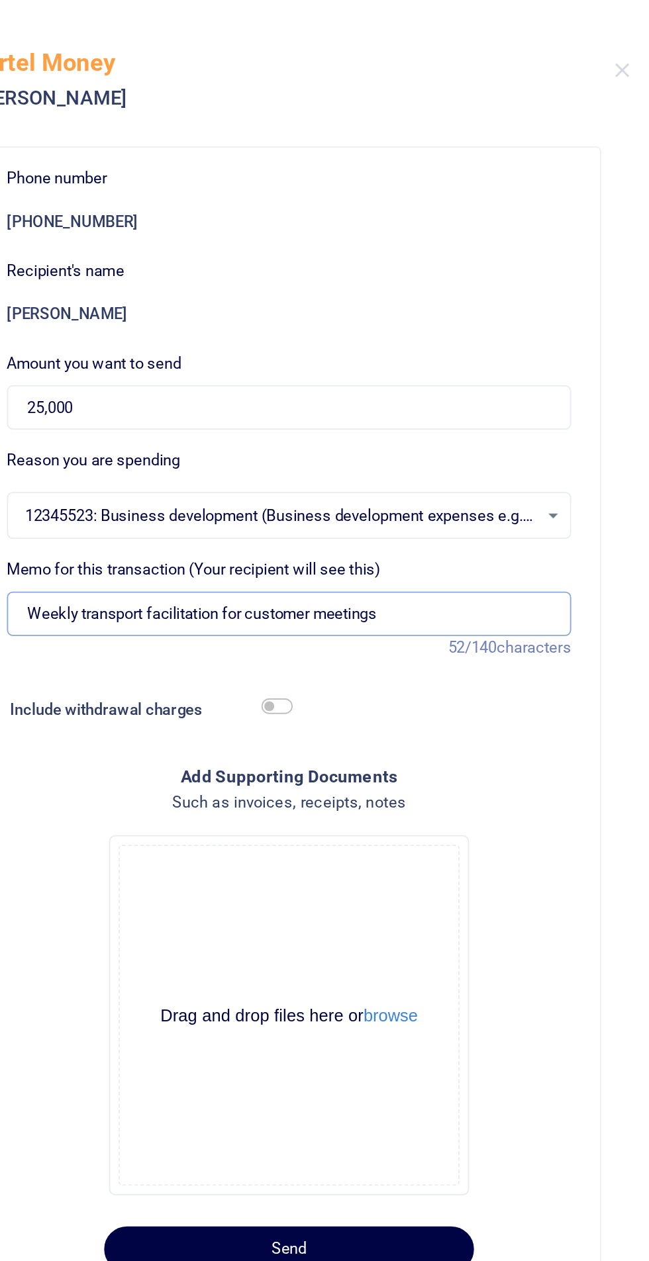
click at [308, 332] on input "Weekly transport facilitation for customer meetings" at bounding box center [450, 338] width 311 height 25
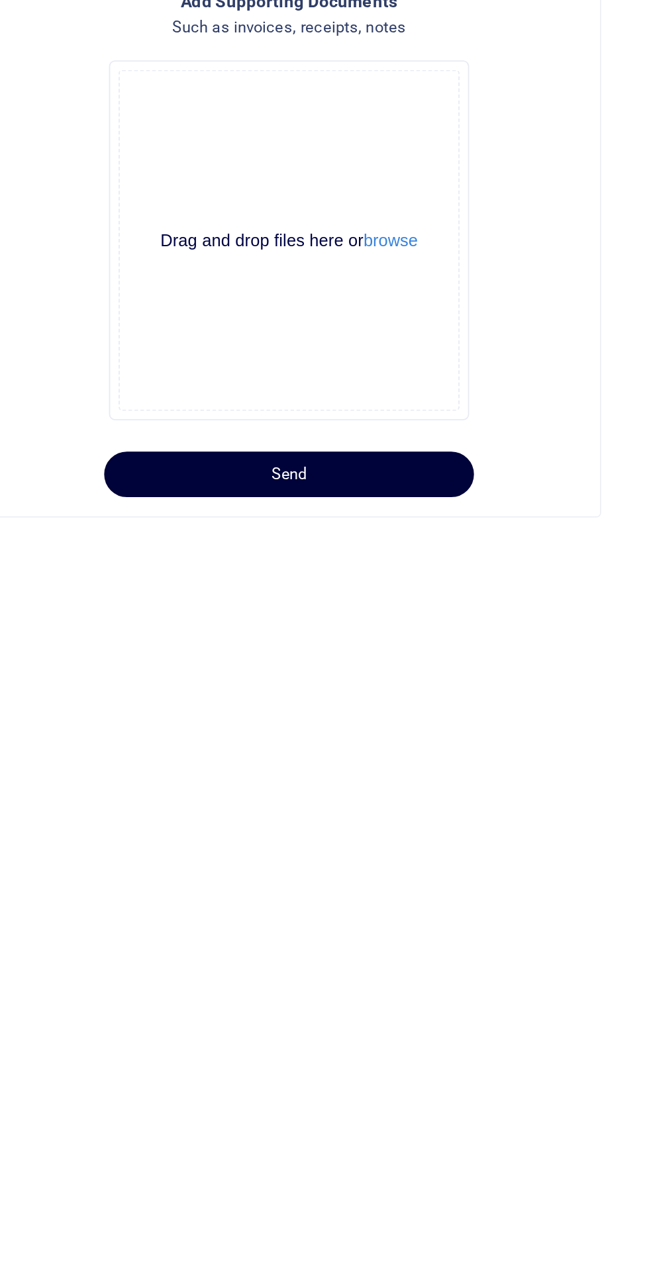
click at [495, 682] on button "Send" at bounding box center [450, 689] width 204 height 25
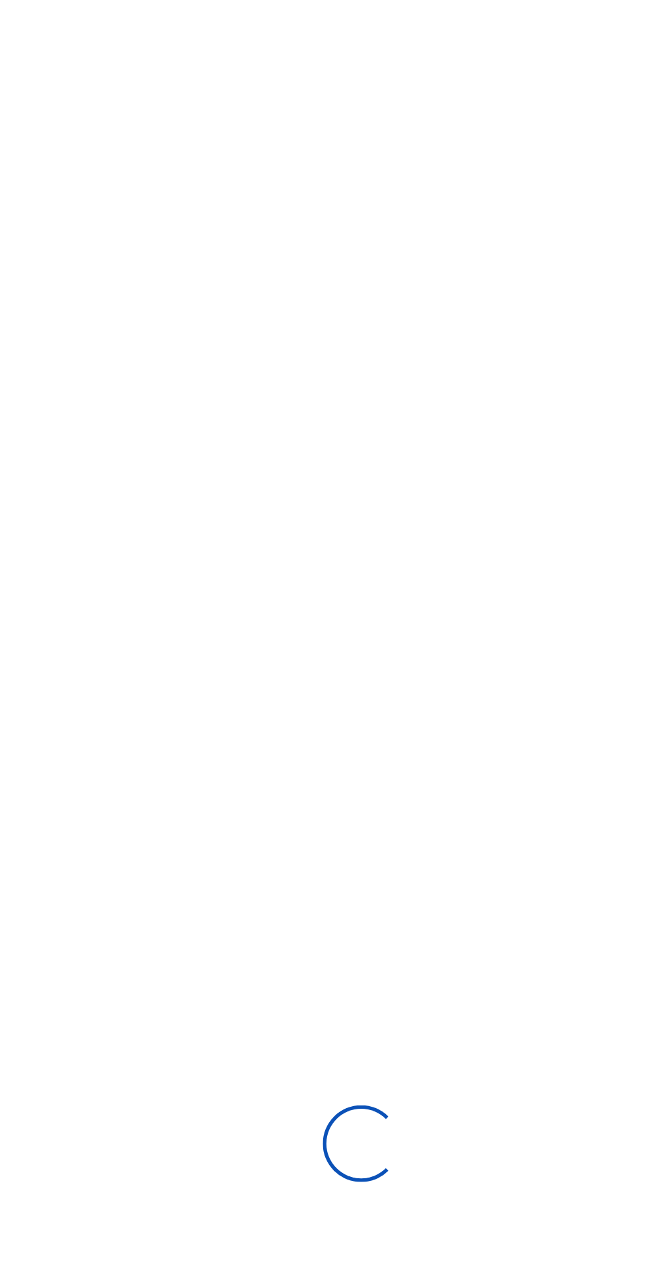
select select
type input "[DATE] - [DATE]"
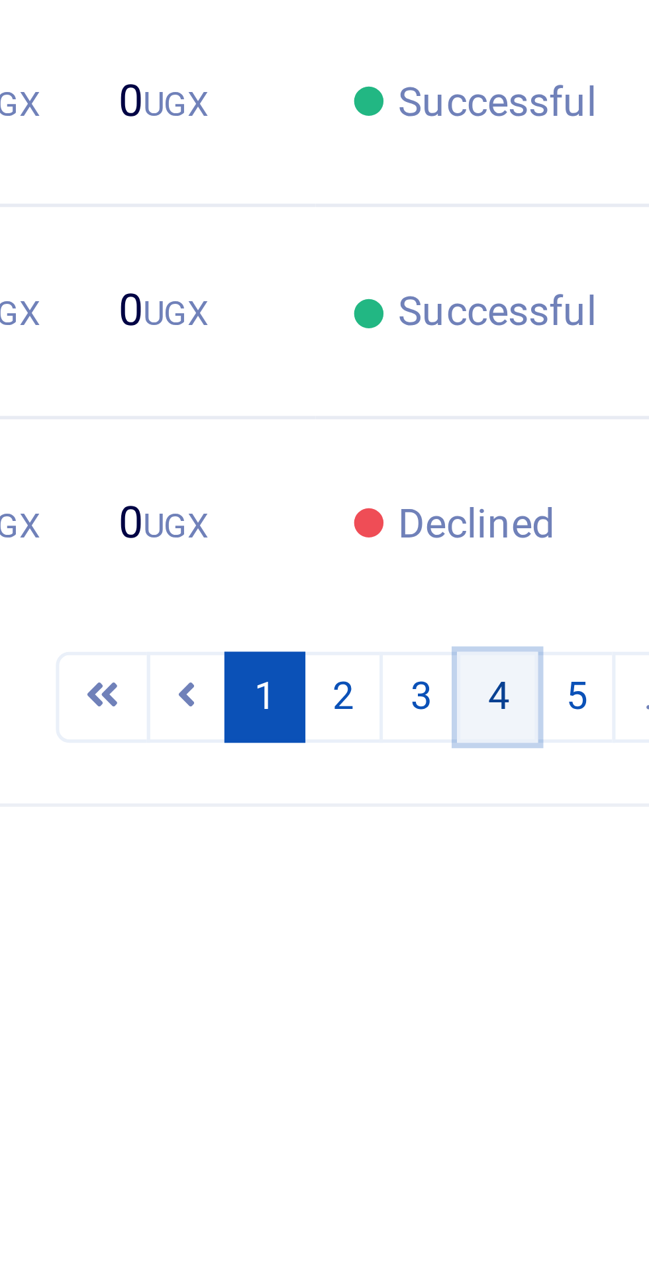
click at [534, 838] on link "4" at bounding box center [534, 829] width 16 height 18
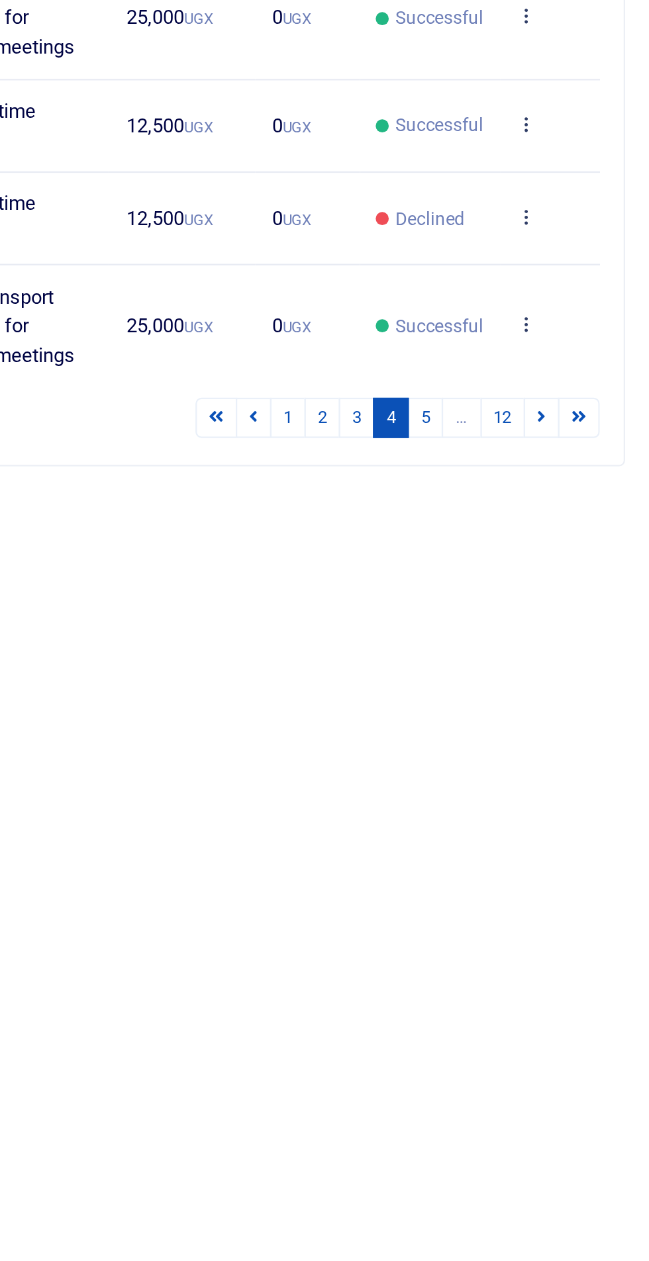
click at [590, 715] on link at bounding box center [594, 710] width 9 height 10
click at [542, 975] on link "Send again" at bounding box center [537, 972] width 105 height 19
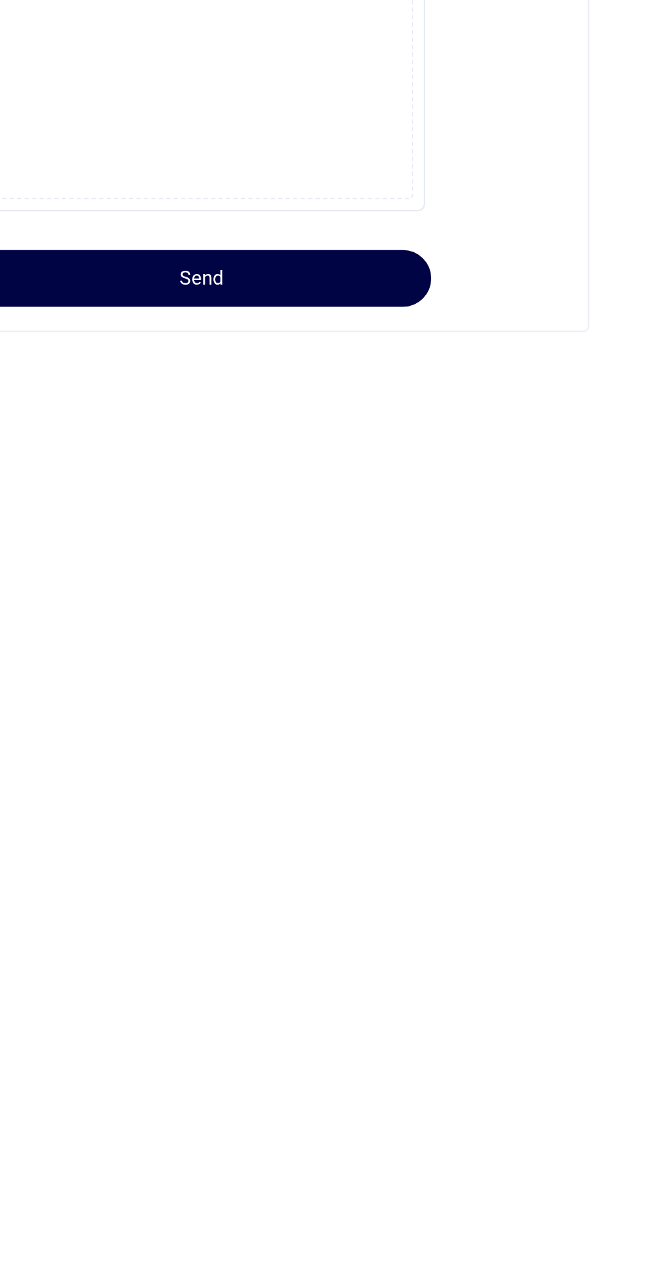
select select "15"
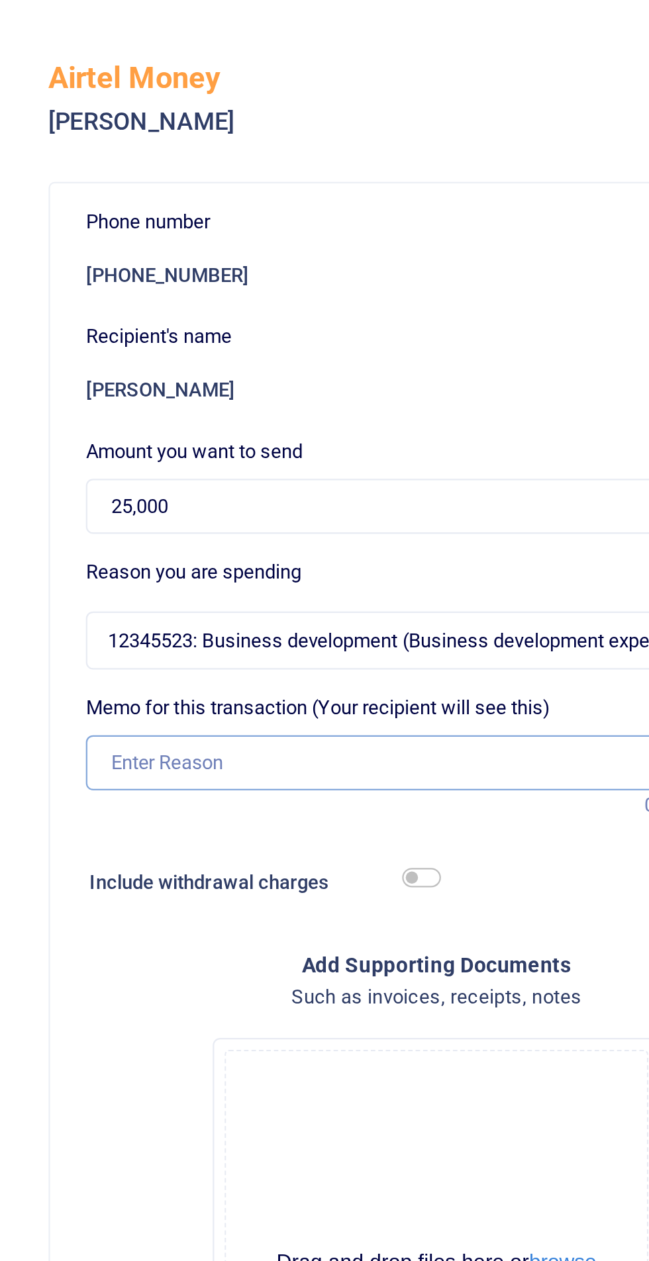
click at [405, 340] on input "Memo for this transaction (Your recipient will see this)" at bounding box center [450, 338] width 311 height 25
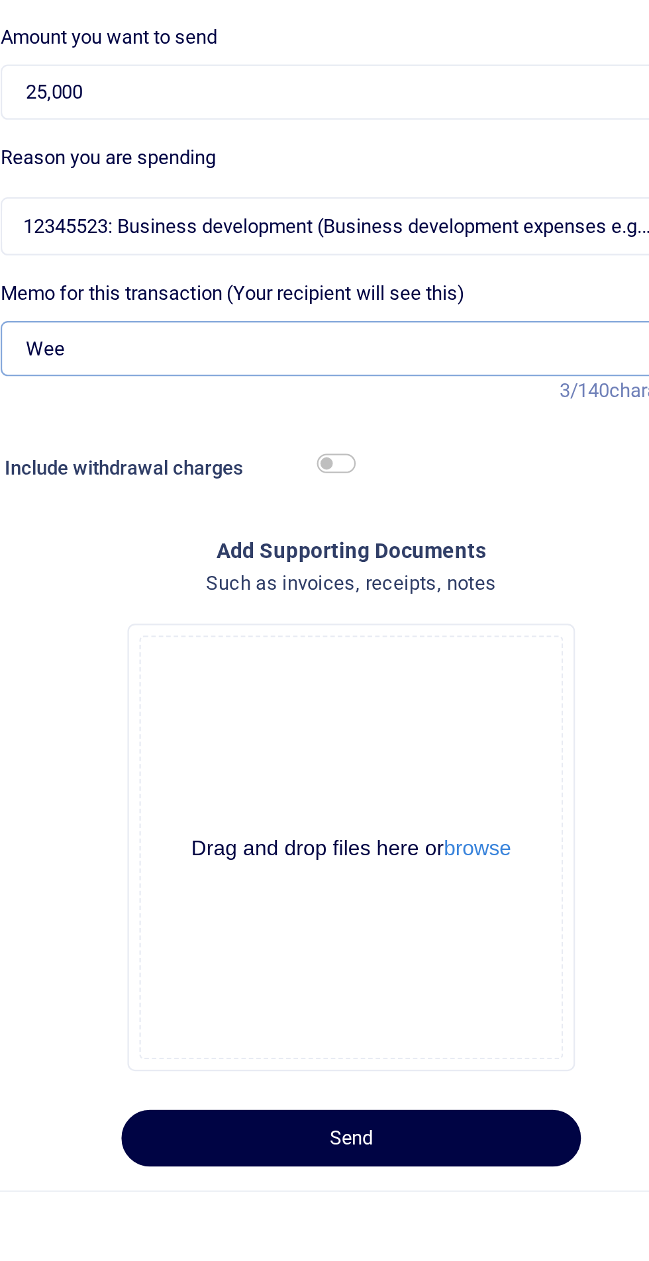
type input "Weekly transport facilitation for customer meetings"
click at [307, 336] on input "Weekly transport facilitation for customer meetings" at bounding box center [450, 338] width 311 height 25
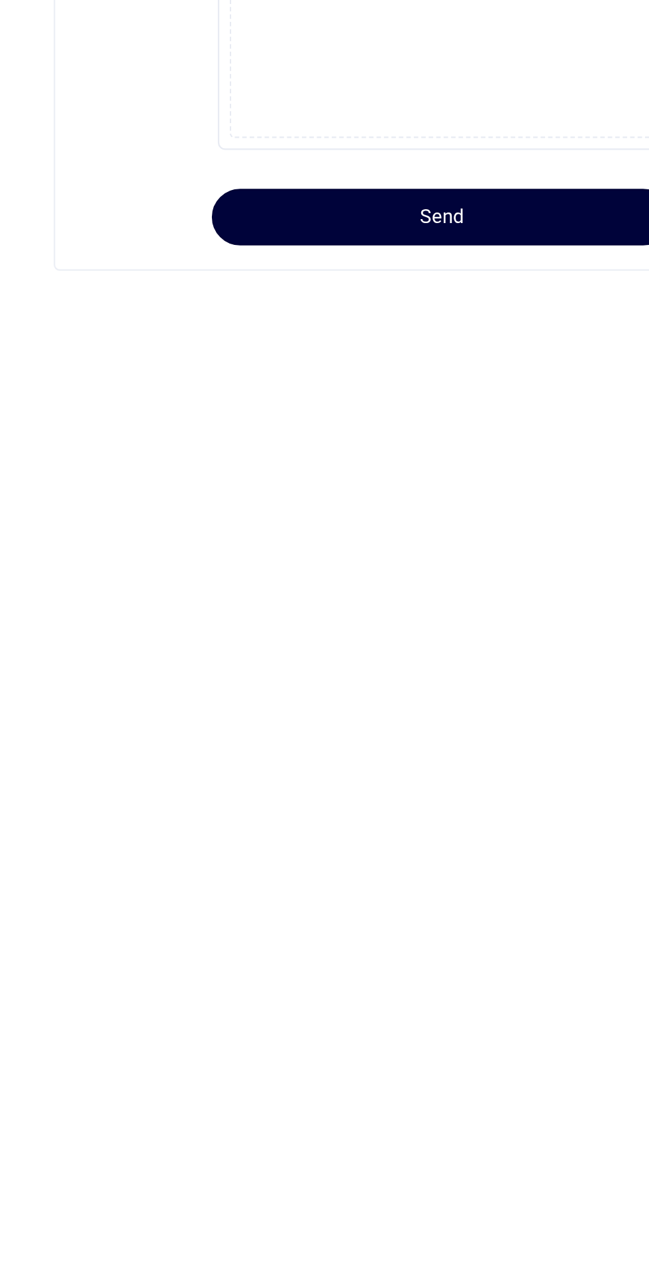
click at [462, 688] on button "Send" at bounding box center [450, 689] width 204 height 25
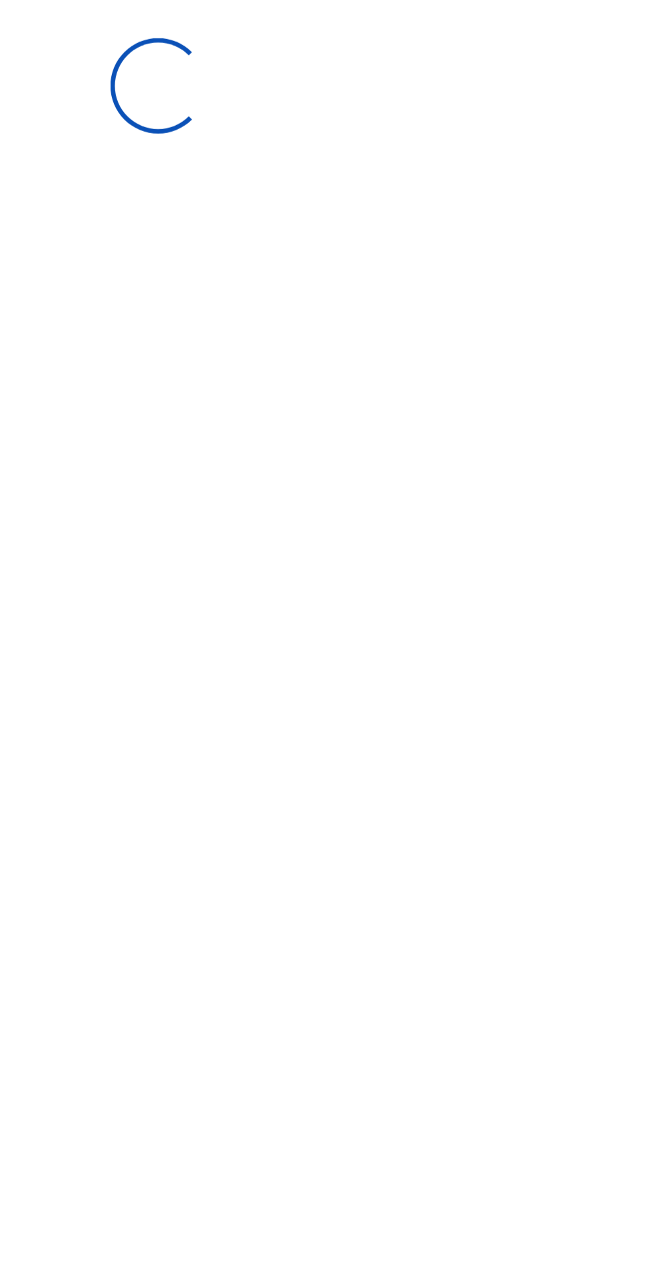
select select
type input "[DATE] - [DATE]"
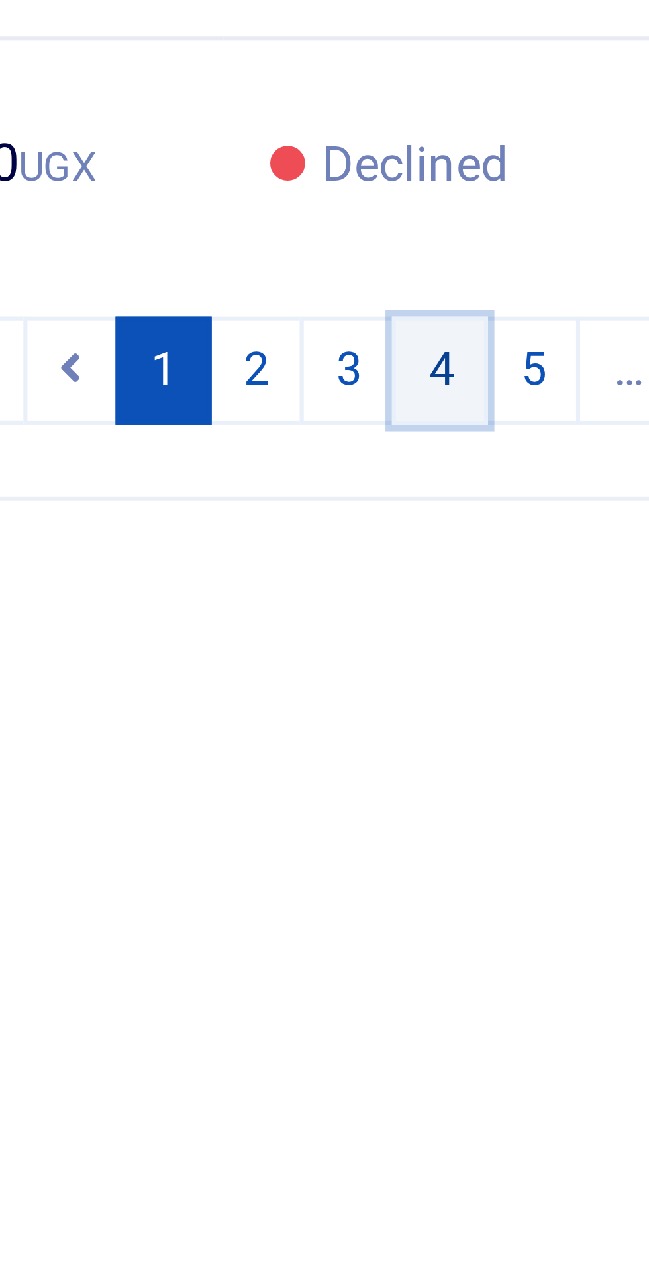
click at [537, 838] on link "4" at bounding box center [534, 829] width 16 height 18
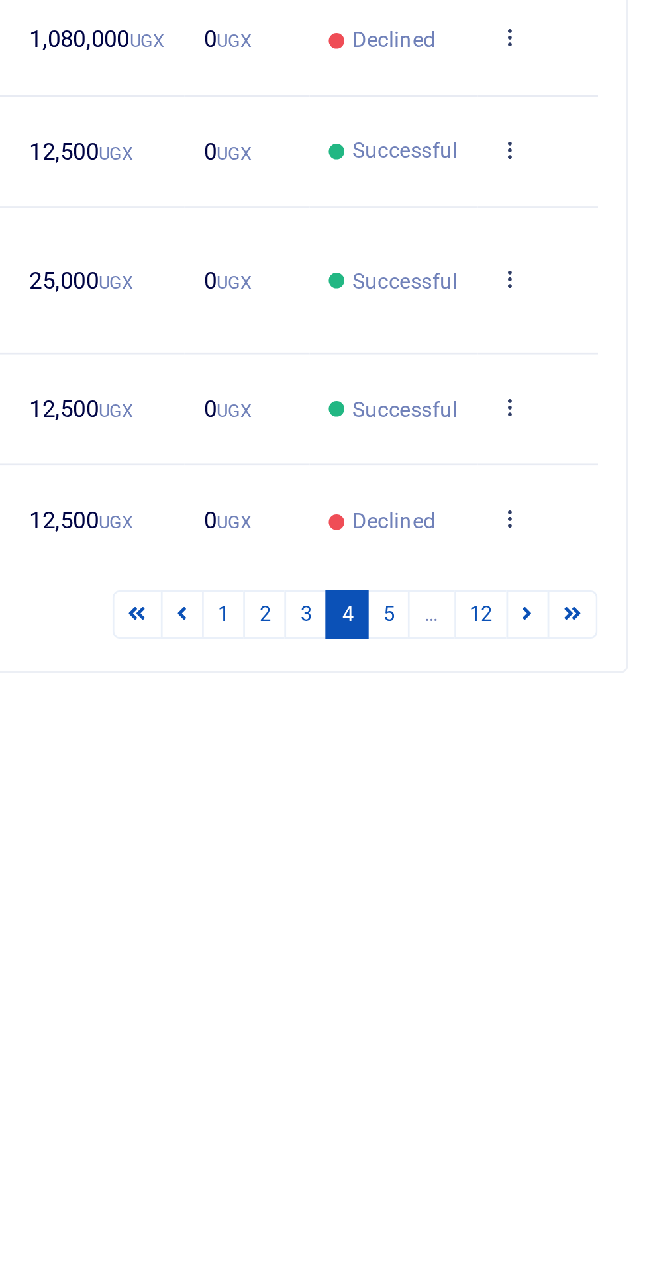
click at [590, 666] on icon at bounding box center [594, 661] width 9 height 9
click at [556, 897] on link "Send again" at bounding box center [537, 898] width 105 height 19
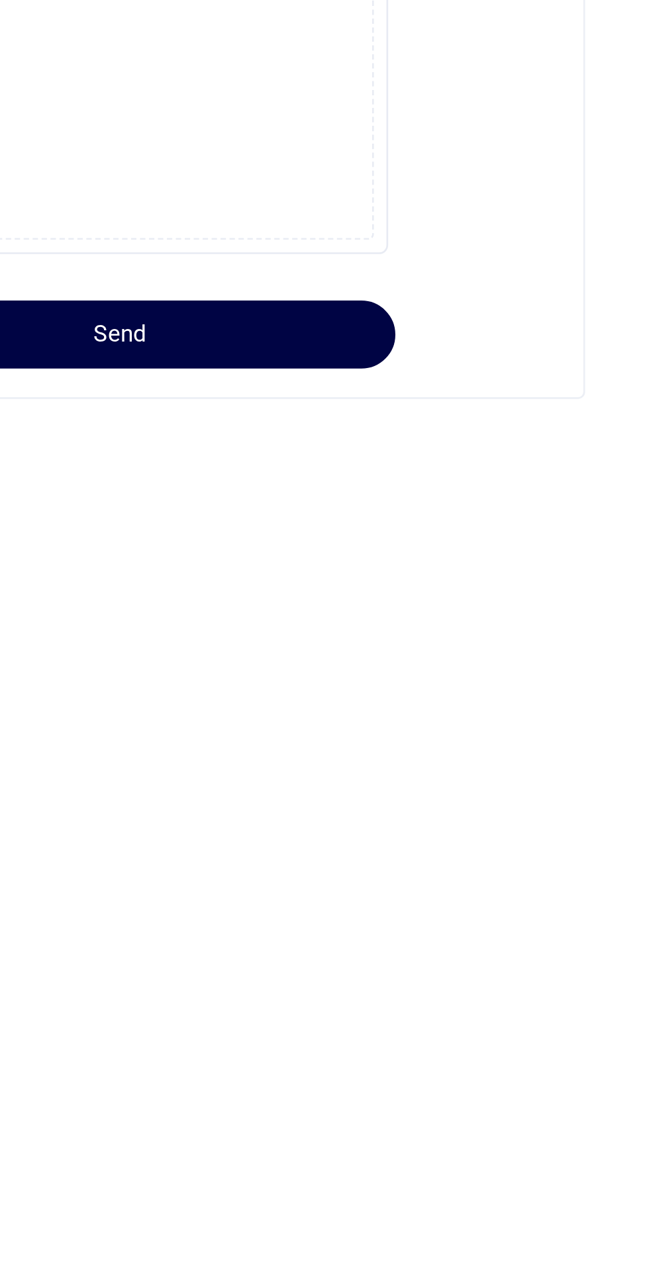
select select "15"
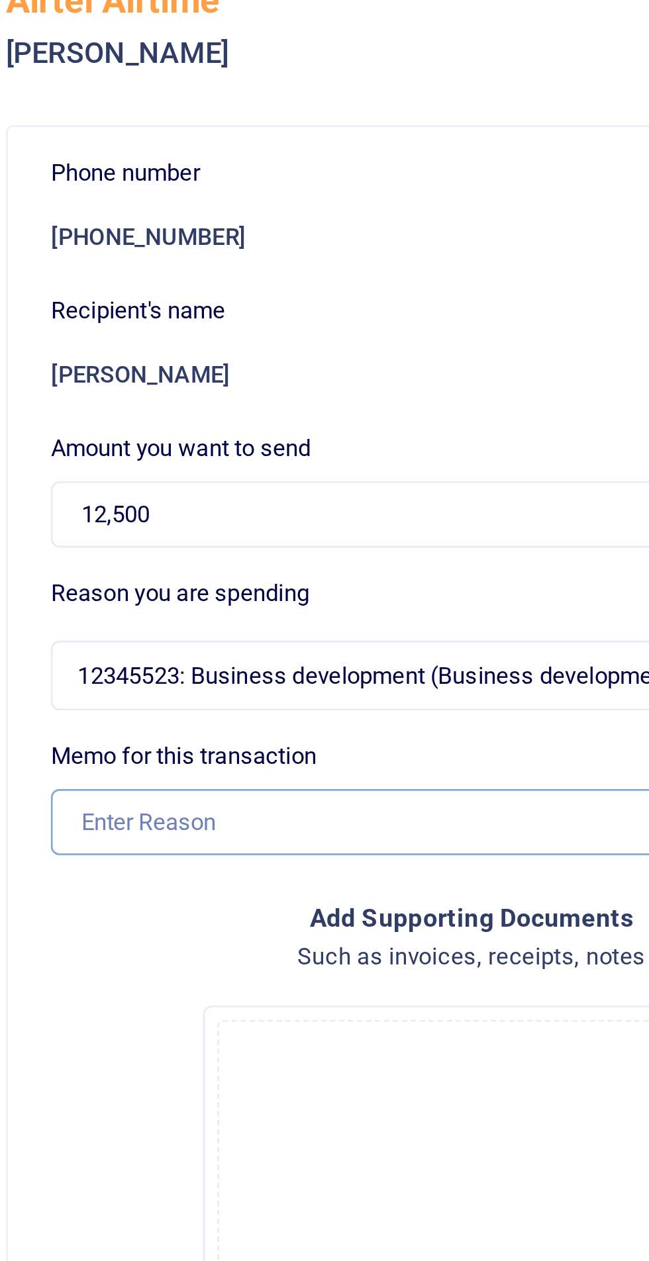
click at [387, 339] on input "Memo for this transaction" at bounding box center [450, 338] width 311 height 25
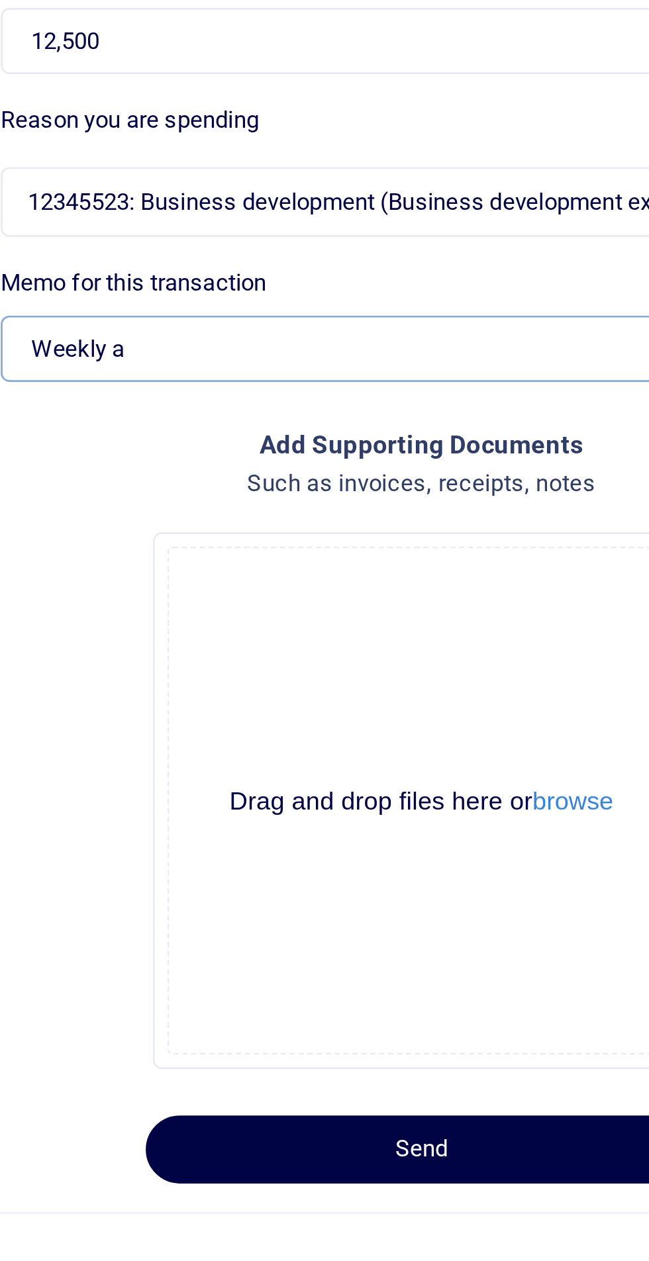
type input "Weekly airtime facilitation"
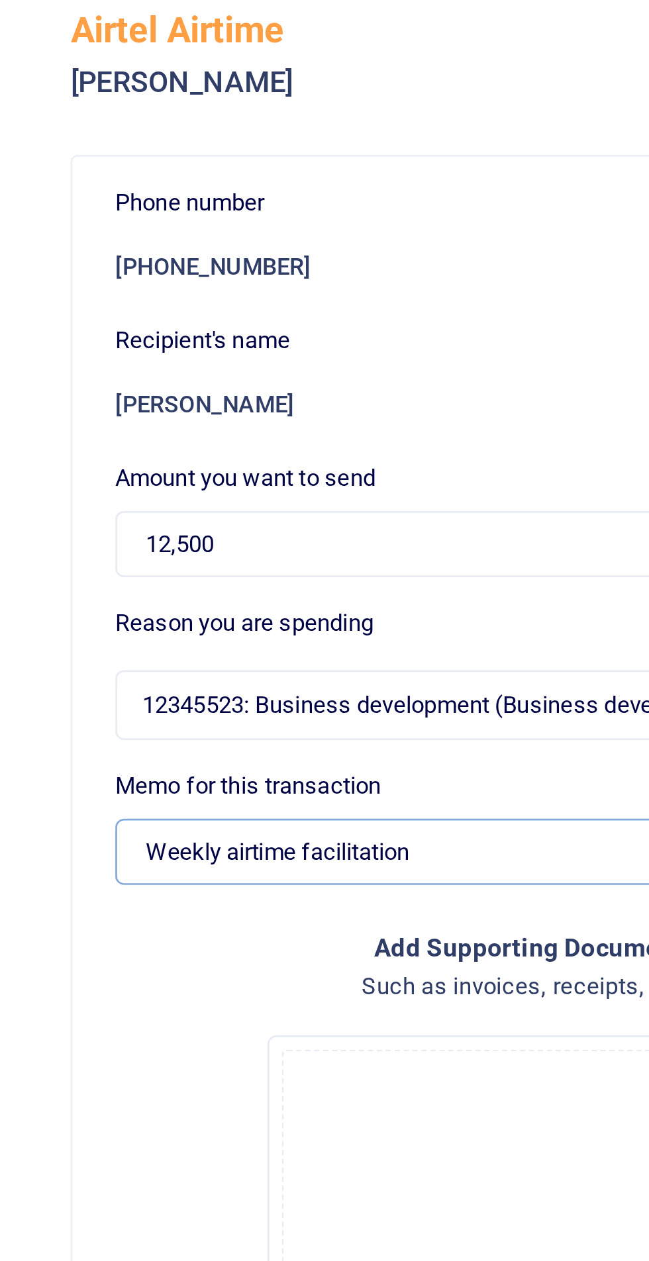
click at [307, 338] on input "Weekly airtime facilitation" at bounding box center [450, 338] width 311 height 25
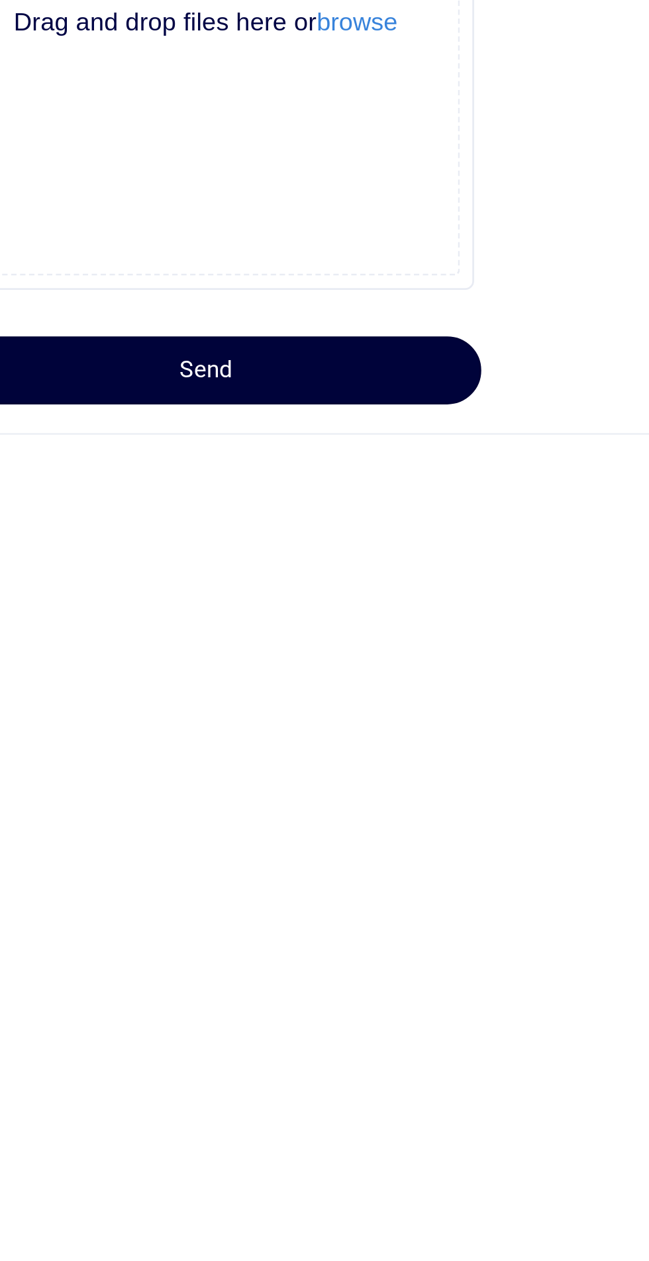
click at [497, 634] on button "Send" at bounding box center [450, 634] width 204 height 25
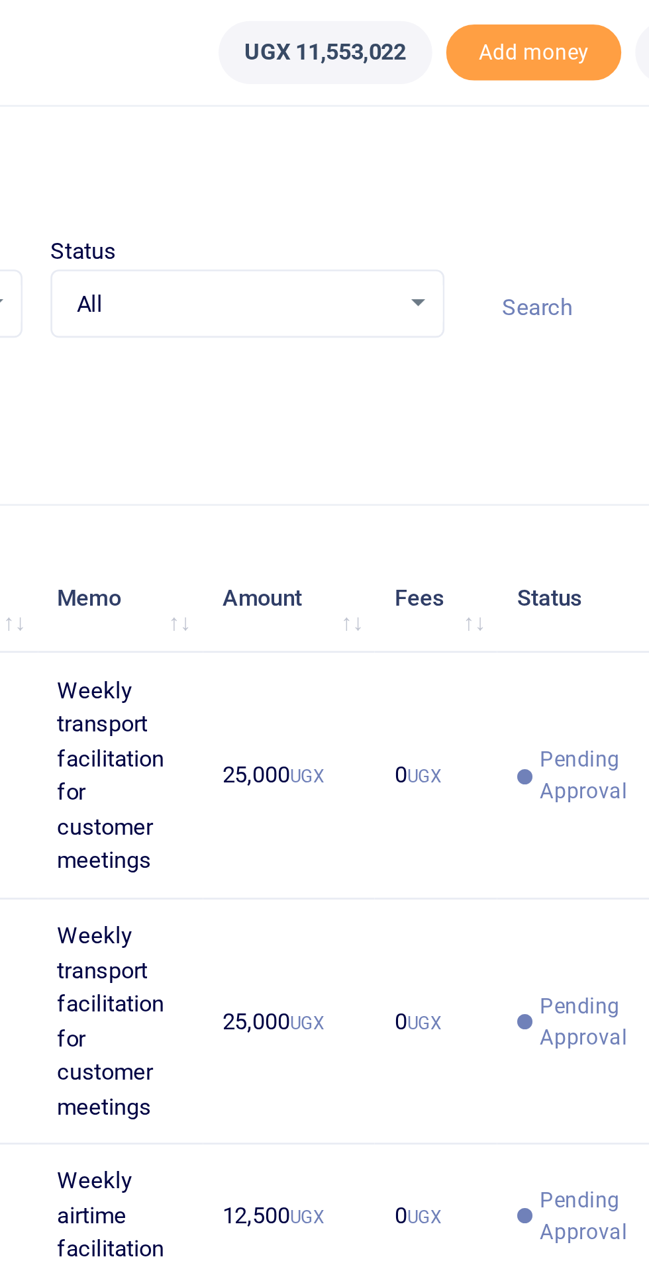
click at [528, 117] on input at bounding box center [563, 116] width 149 height 23
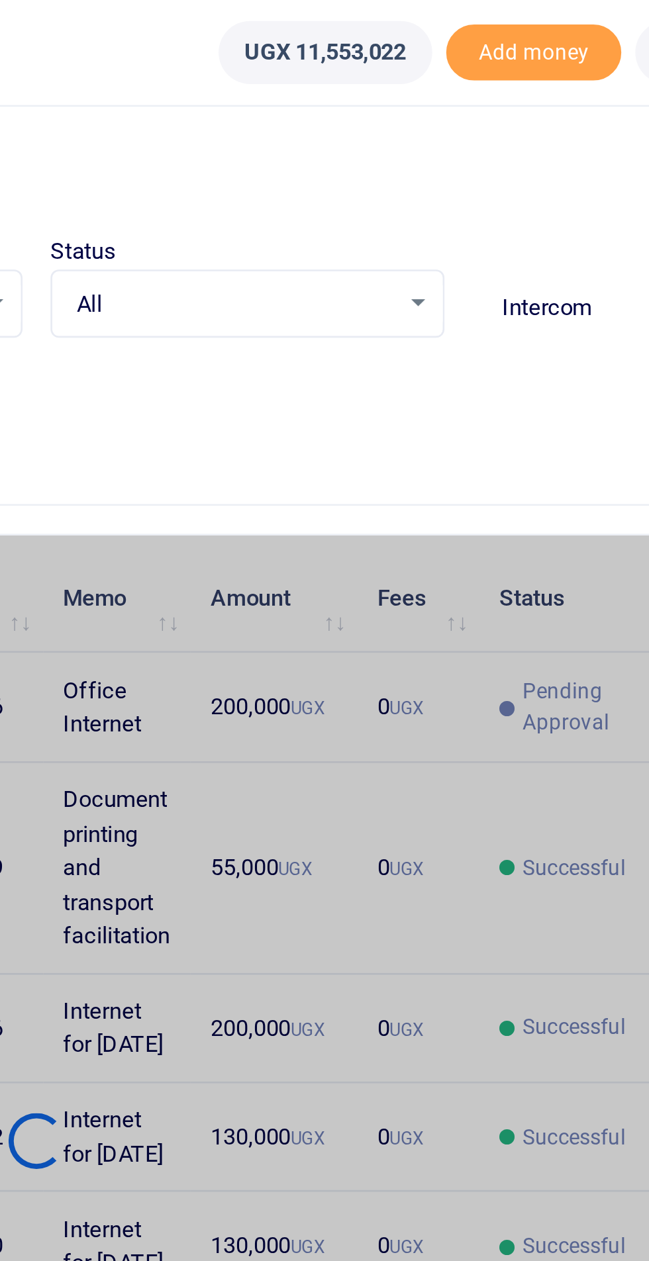
type input "Intercom"
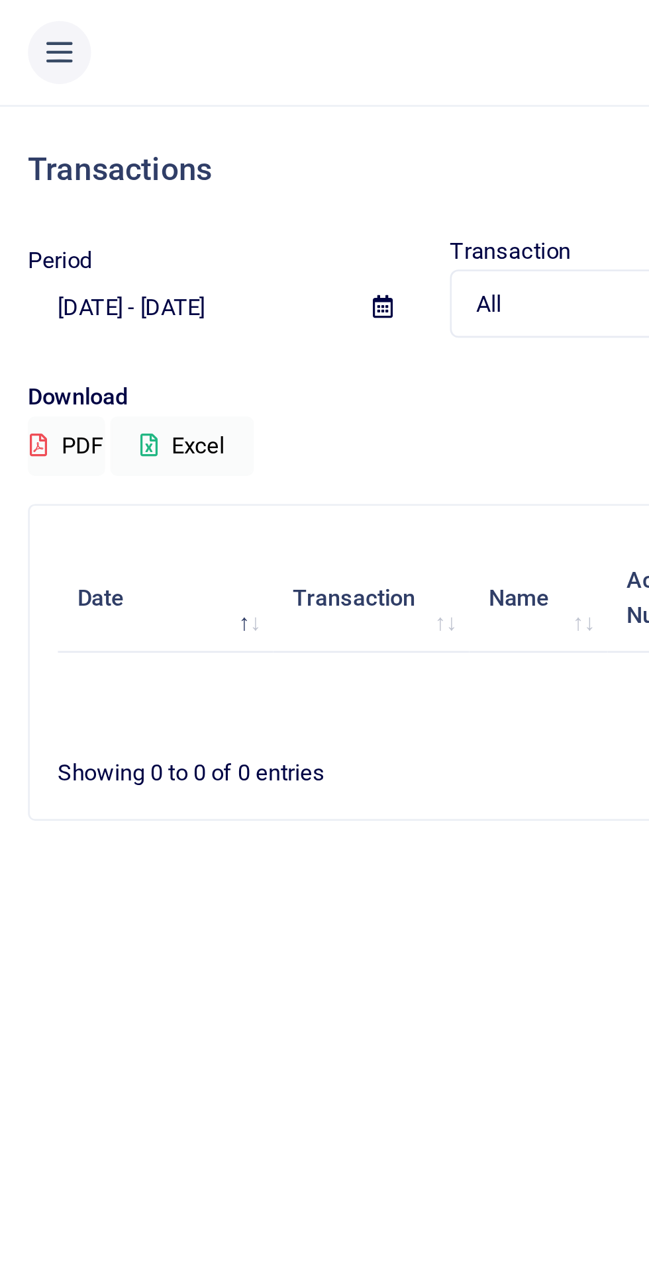
click at [143, 115] on icon at bounding box center [144, 116] width 7 height 9
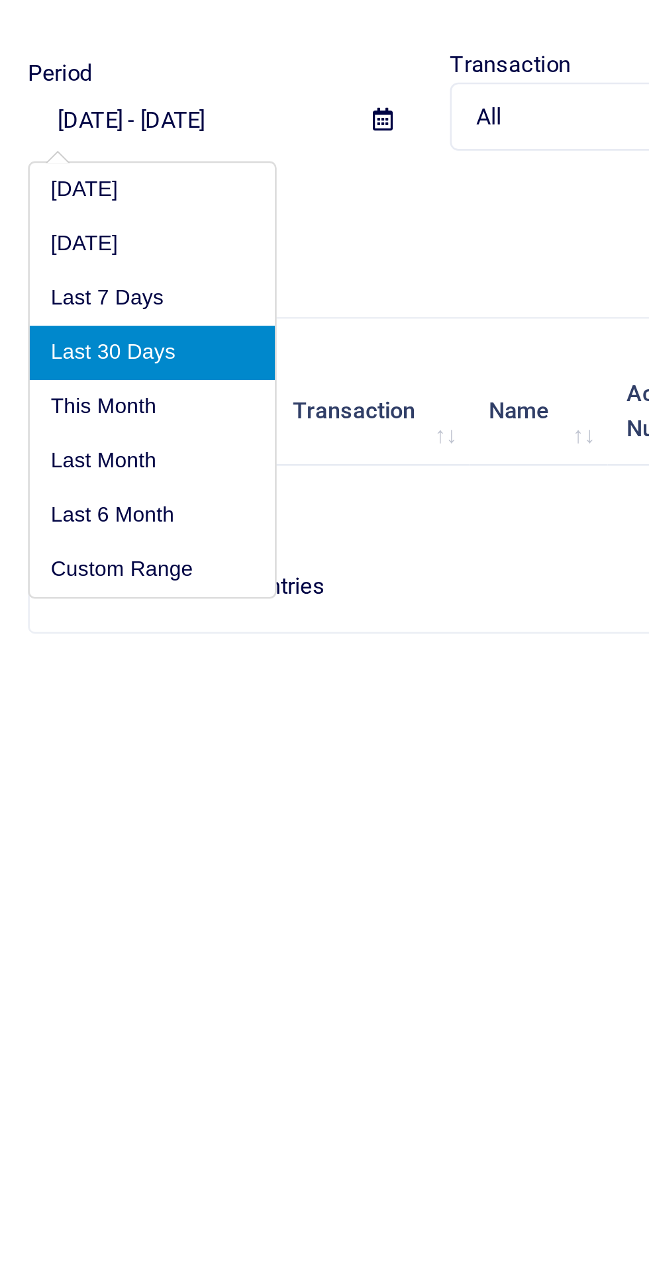
click at [53, 268] on li "Last 6 Month" at bounding box center [57, 266] width 93 height 21
type input "[DATE] - [DATE]"
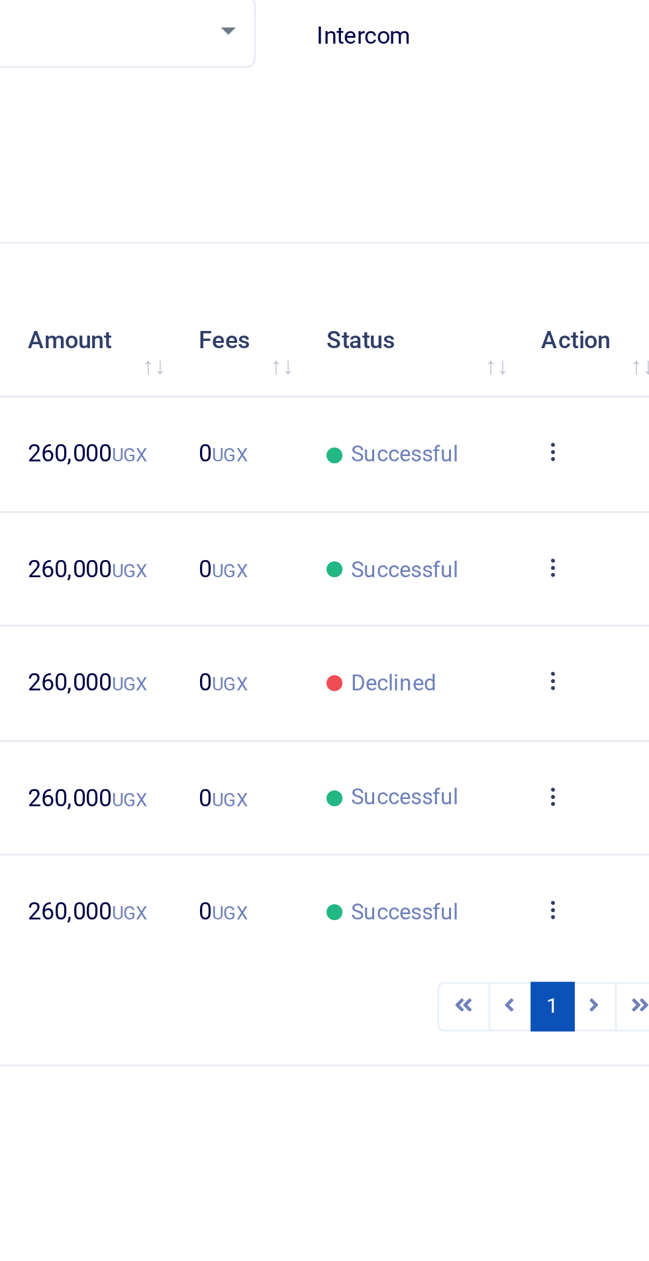
click at [587, 265] on icon at bounding box center [586, 266] width 9 height 9
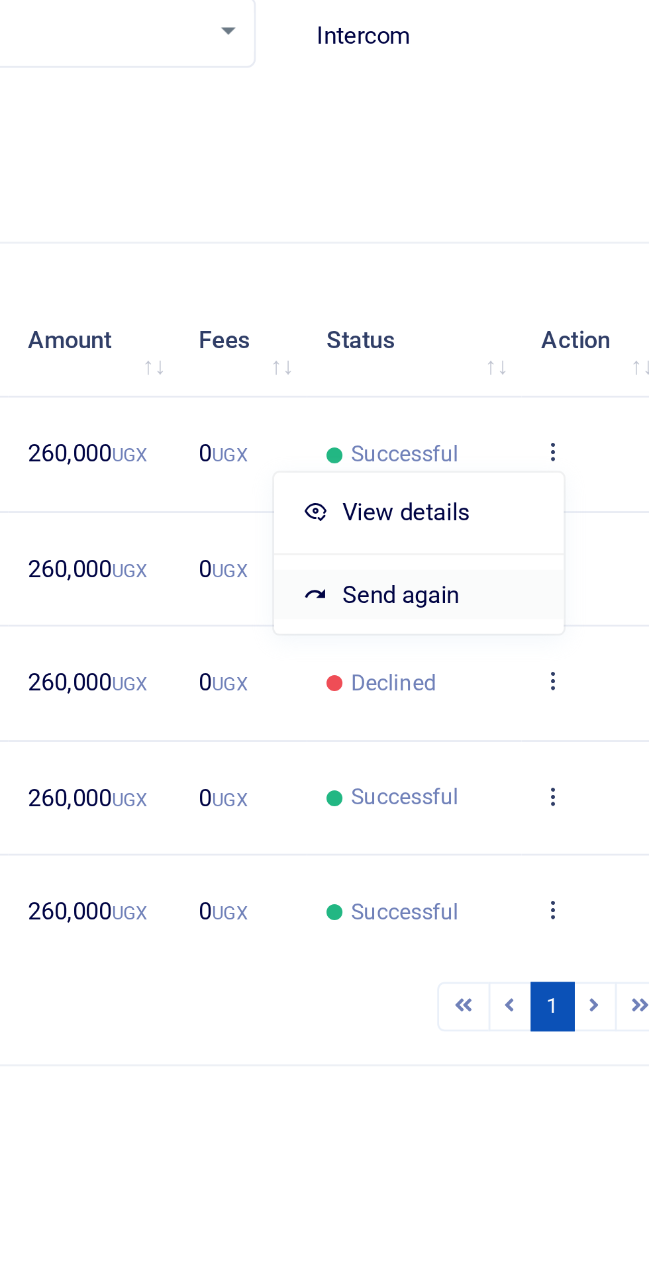
click at [555, 319] on link "Send again" at bounding box center [537, 318] width 105 height 19
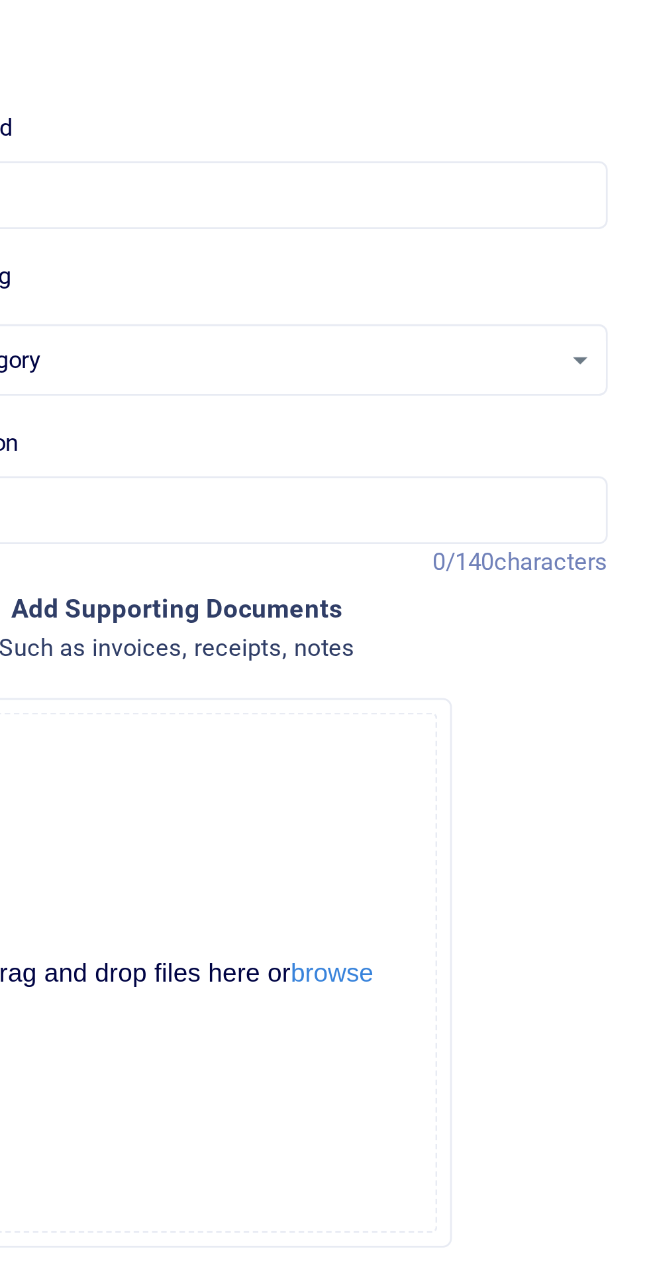
select select "5379"
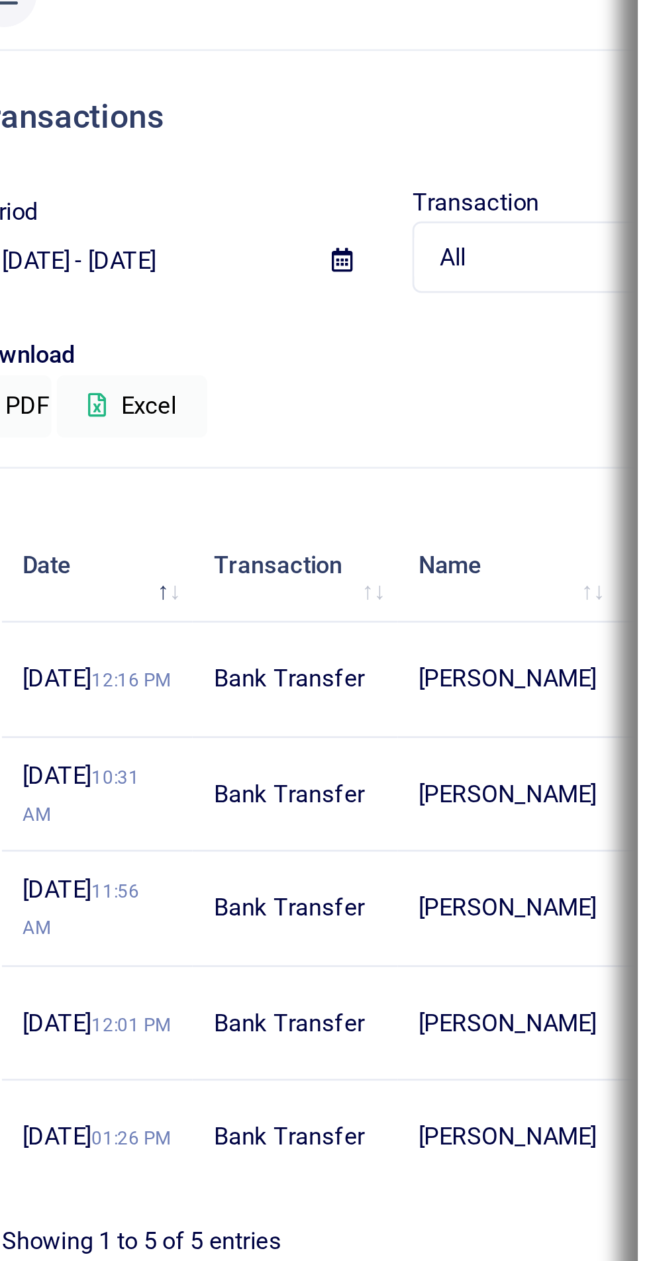
click at [187, 162] on div "Download PDF Excel" at bounding box center [325, 162] width 628 height 36
click at [173, 273] on td "[PERSON_NAME]" at bounding box center [204, 267] width 79 height 41
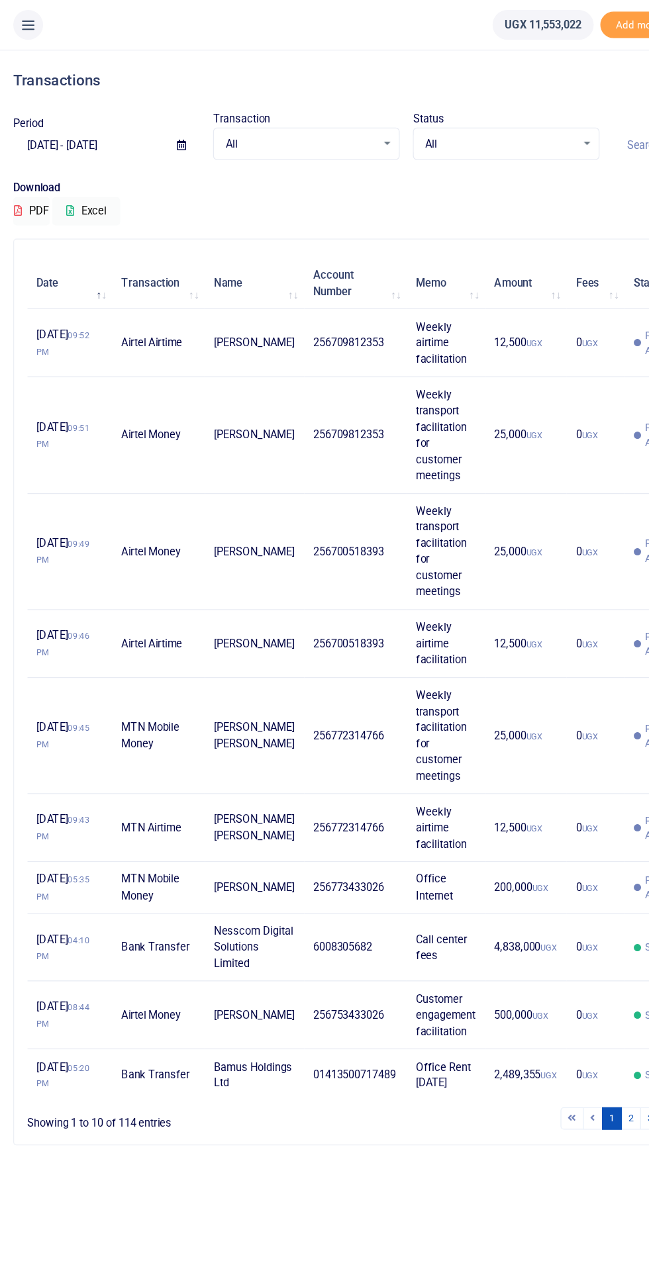
click at [144, 117] on icon at bounding box center [144, 116] width 7 height 9
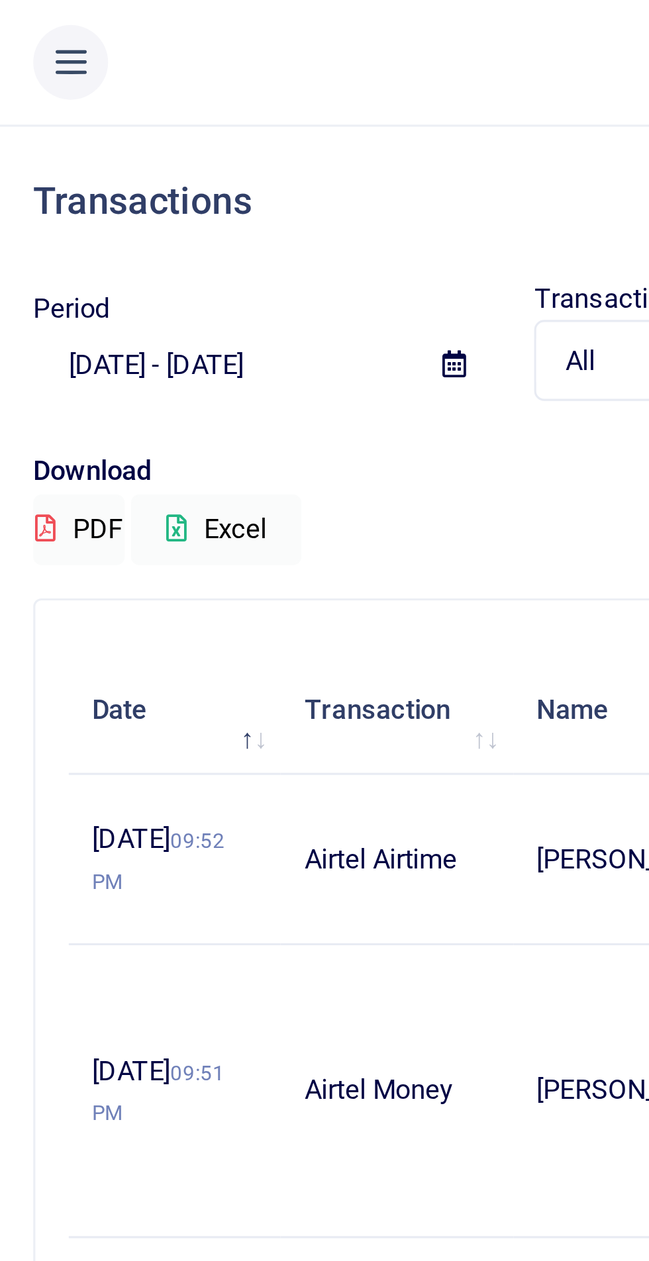
click at [141, 115] on icon at bounding box center [144, 116] width 7 height 9
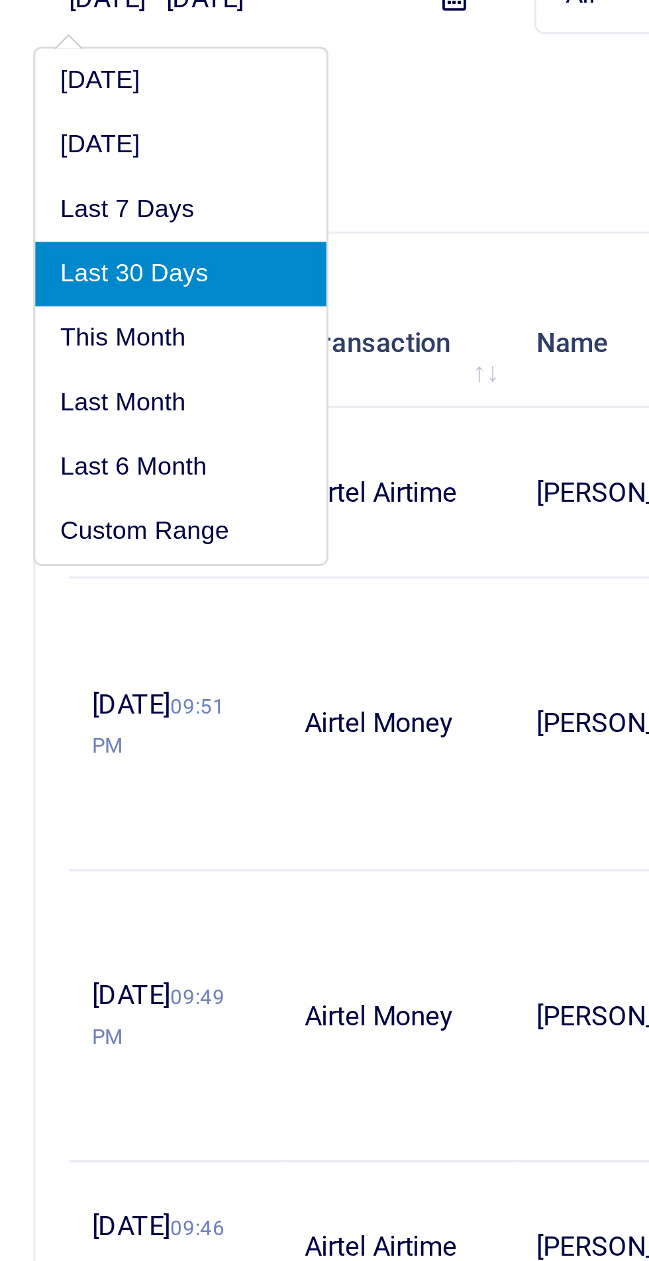
click at [57, 267] on li "Last 6 Month" at bounding box center [57, 266] width 93 height 21
type input "04/07/2025 - 10/07/2025"
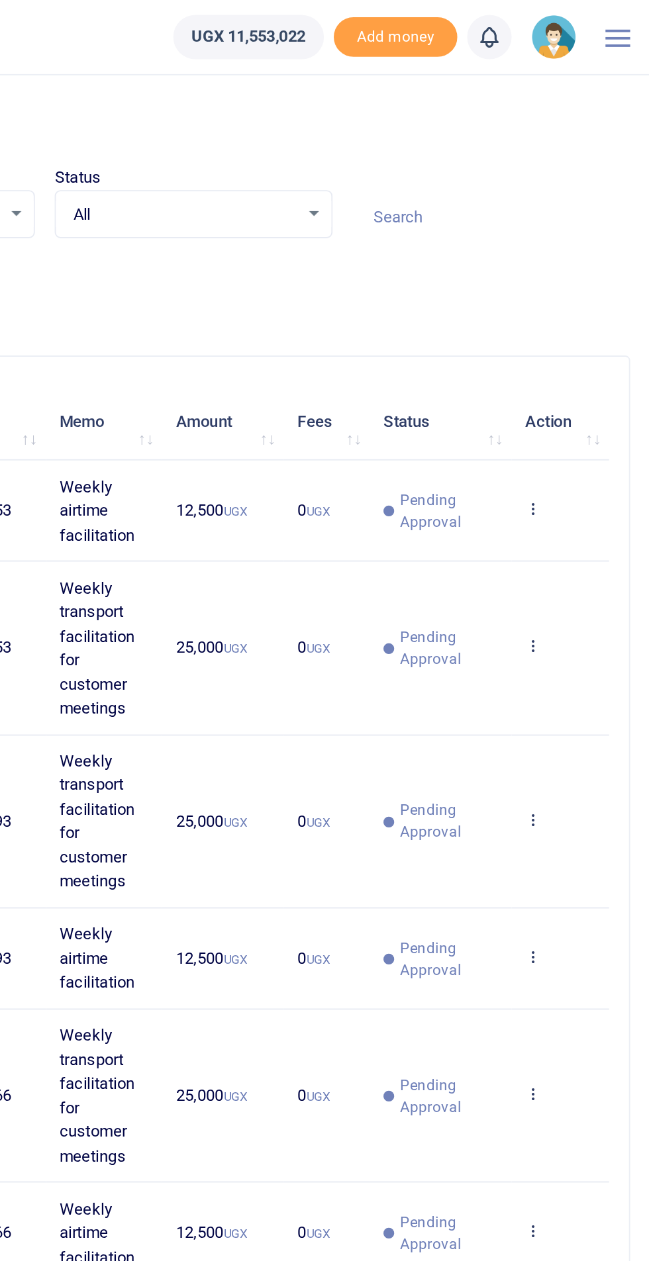
click at [554, 119] on input at bounding box center [563, 116] width 149 height 23
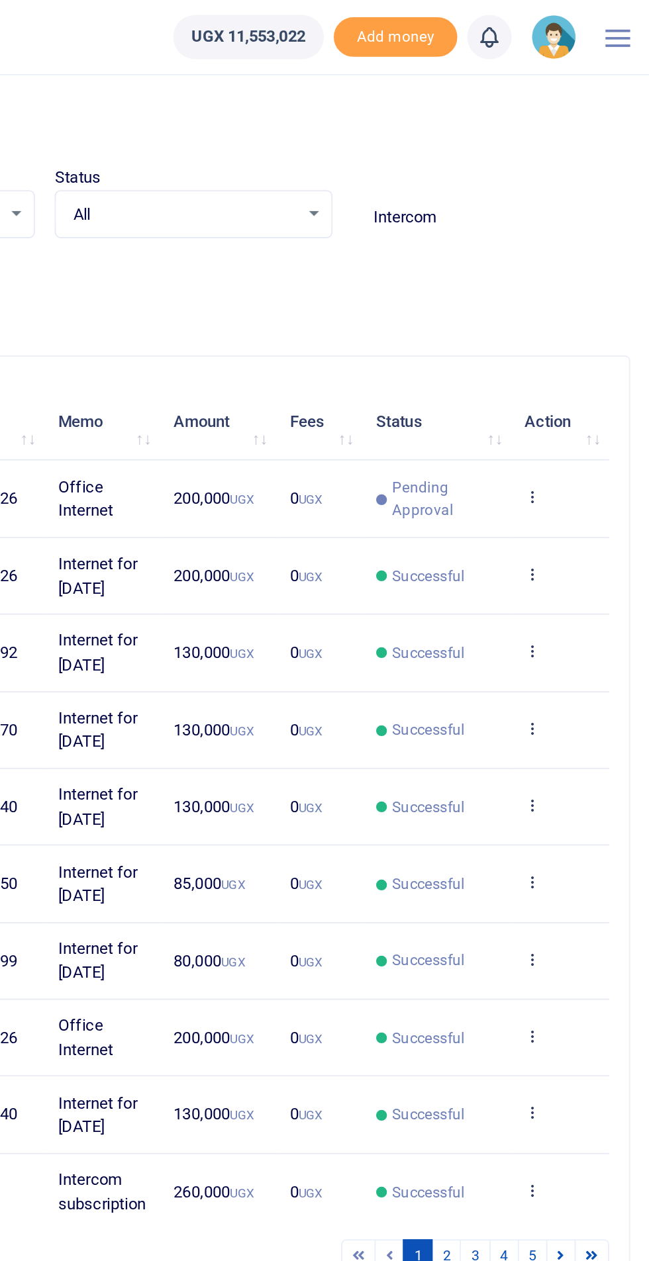
type input "Intercom"
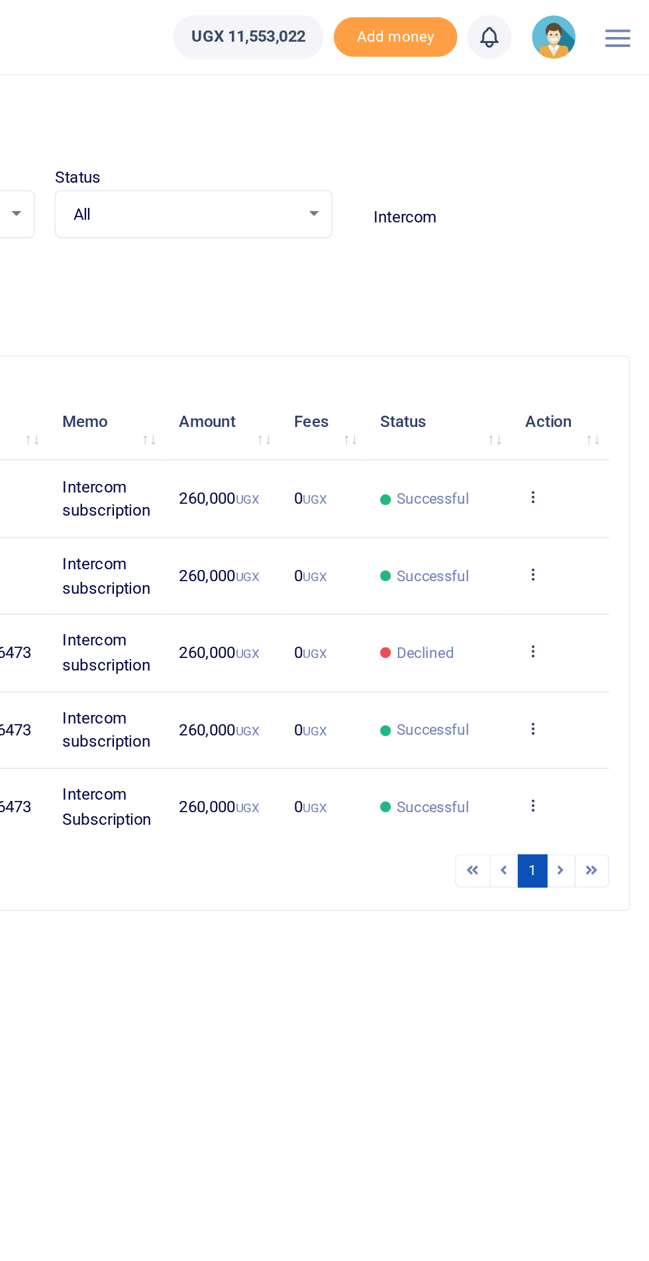
click at [589, 265] on icon at bounding box center [586, 266] width 9 height 9
click at [547, 317] on link "Send again" at bounding box center [537, 318] width 105 height 19
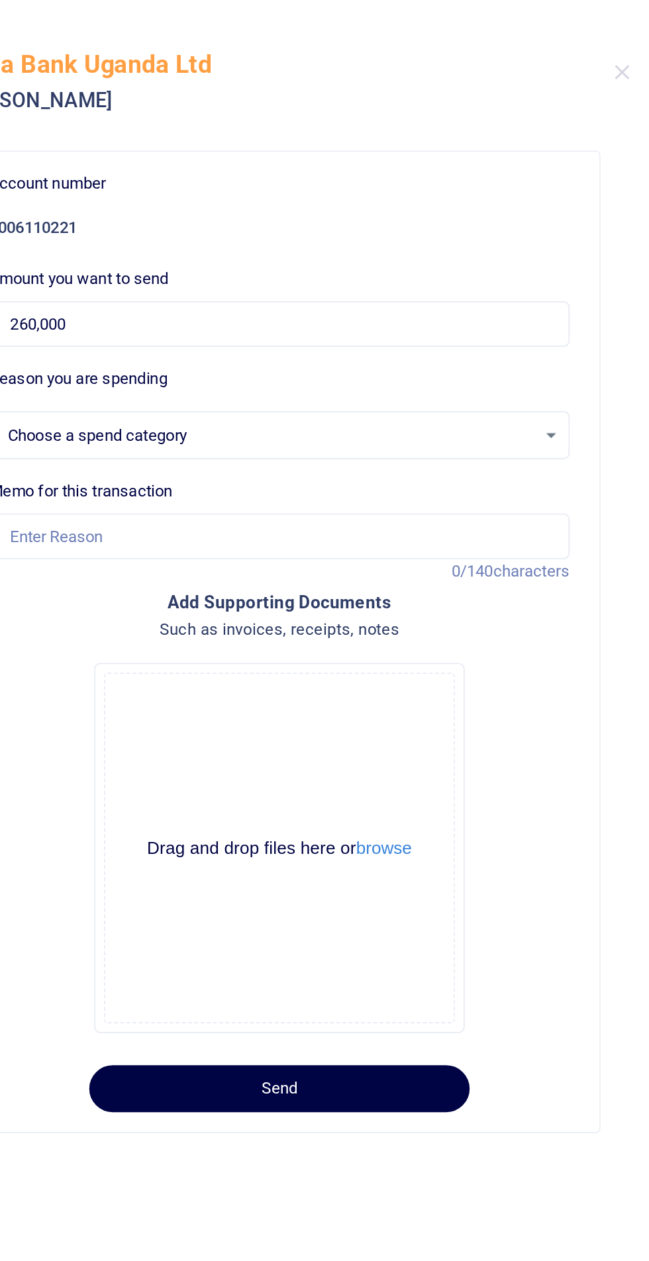
select select "5379"
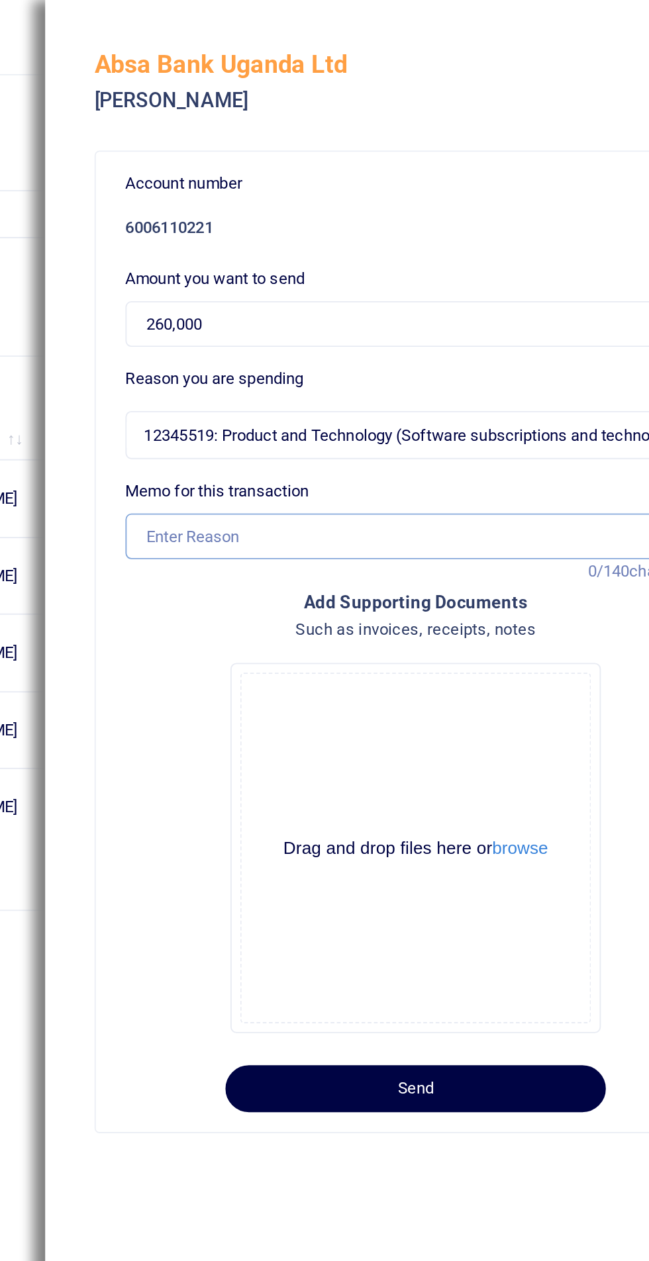
click at [328, 293] on input "Memo for this transaction" at bounding box center [450, 287] width 311 height 25
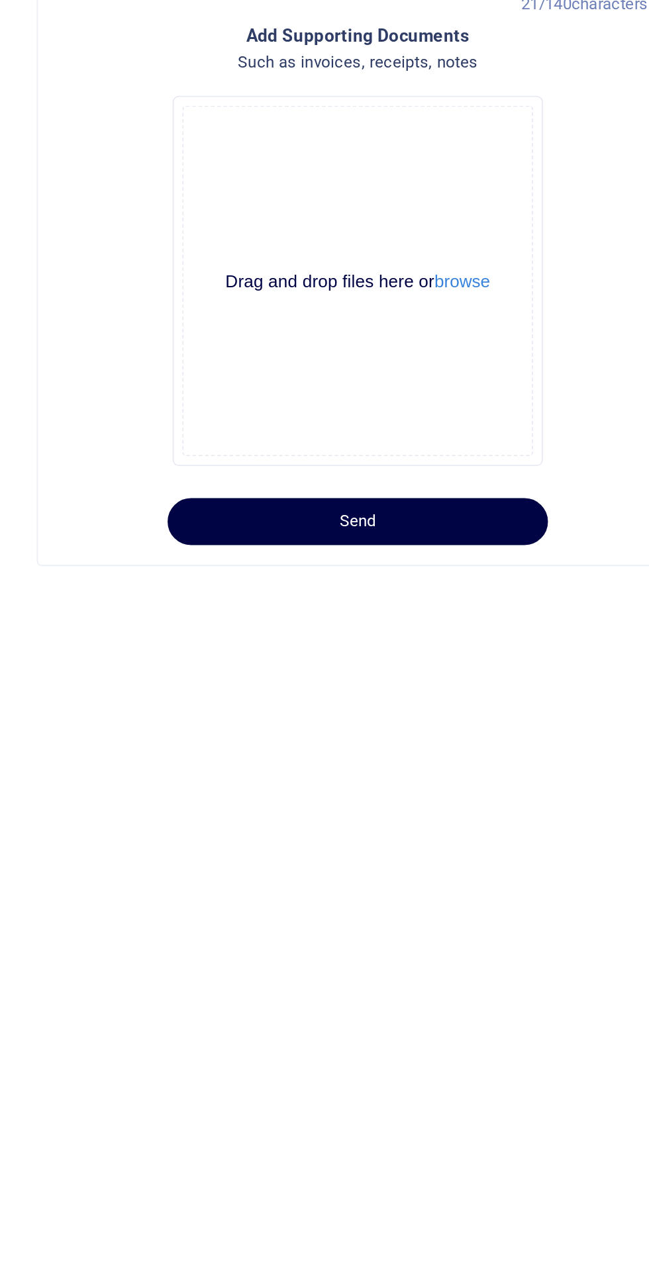
type input "Intercom subscription"
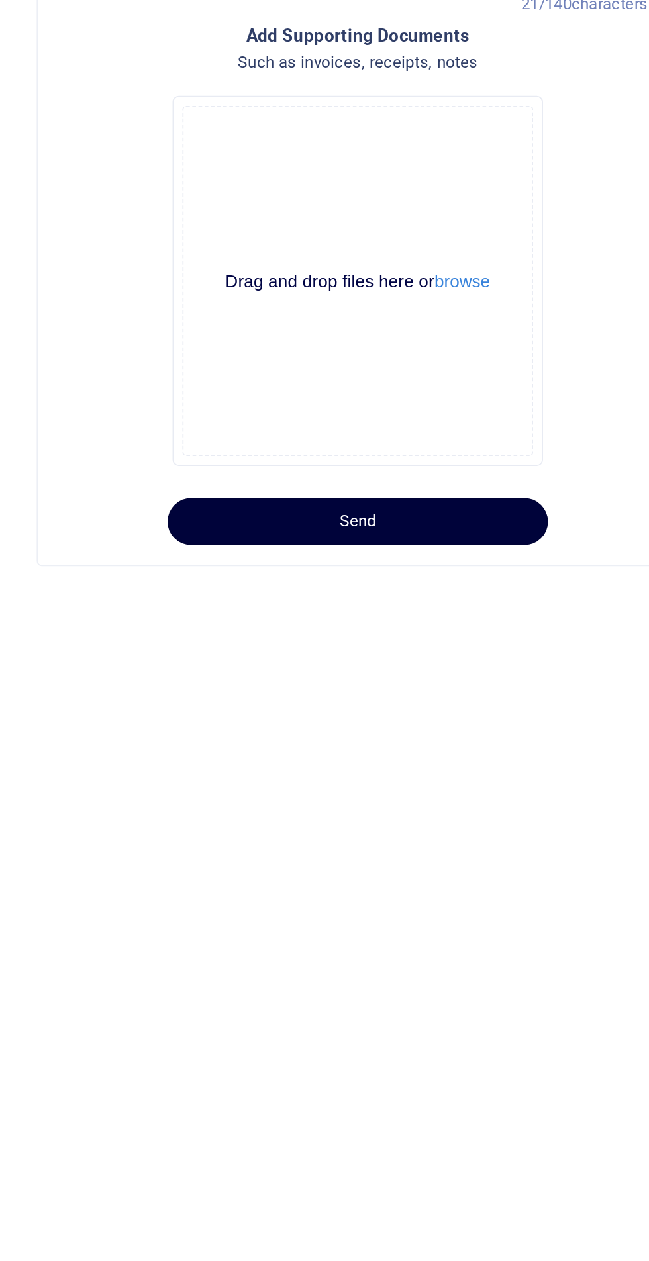
click at [474, 588] on button "Send" at bounding box center [450, 583] width 204 height 25
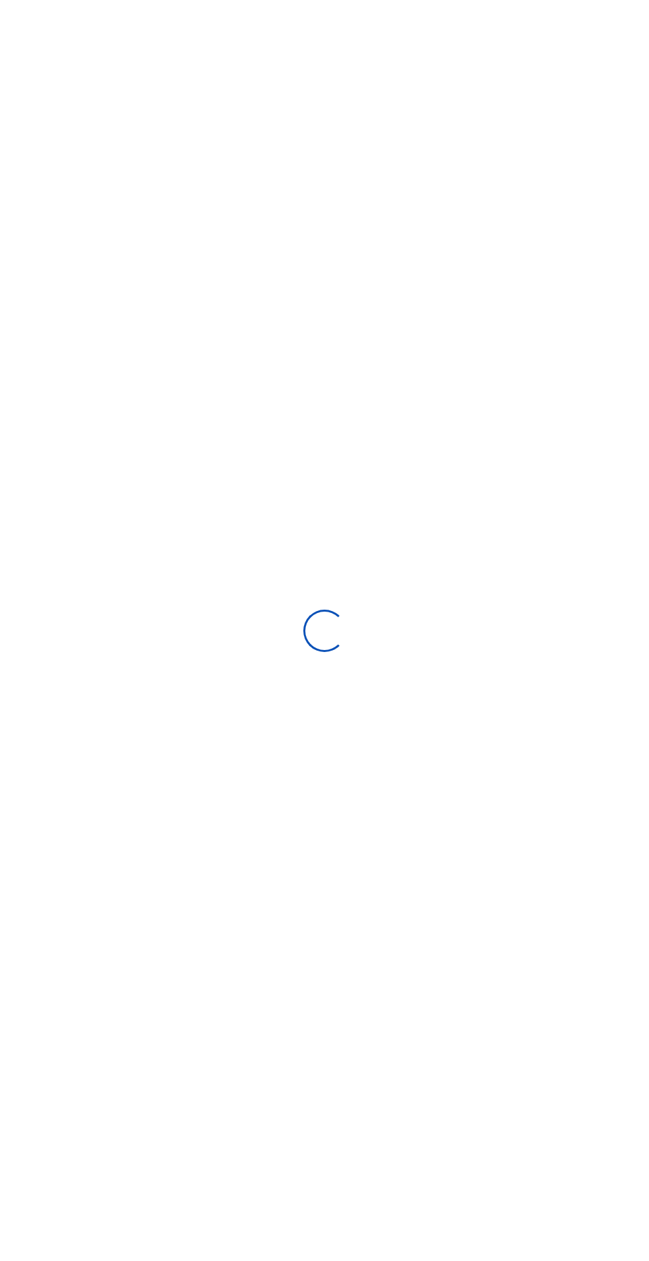
select select
type input "[DATE] - [DATE]"
